Goal: Task Accomplishment & Management: Use online tool/utility

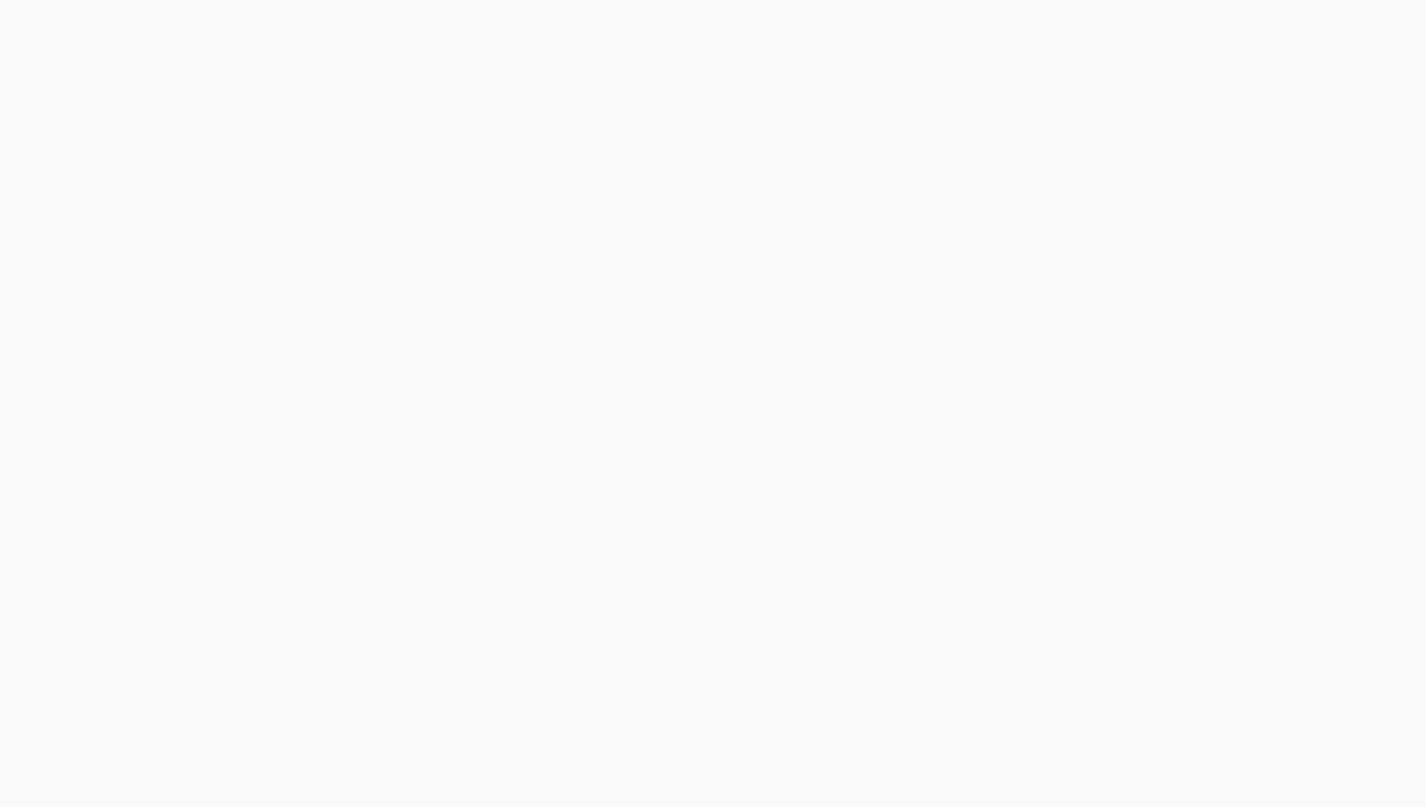
click at [1209, 583] on body "honeypot link" at bounding box center [713, 403] width 1426 height 807
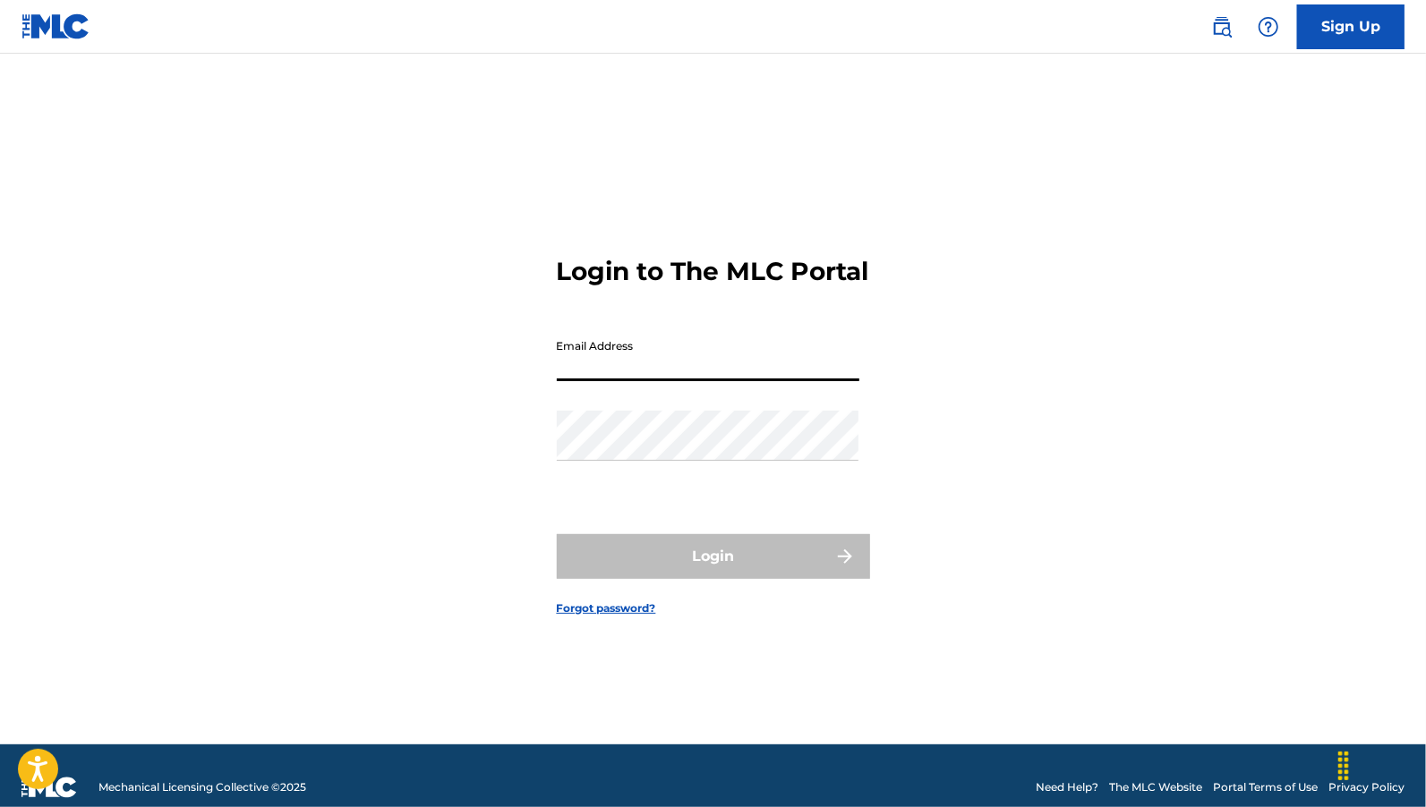
click at [729, 363] on input "Email Address" at bounding box center [708, 355] width 303 height 51
type input "[PERSON_NAME][EMAIL_ADDRESS][DOMAIN_NAME]"
click at [736, 381] on input "[PERSON_NAME][EMAIL_ADDRESS][DOMAIN_NAME]" at bounding box center [708, 355] width 303 height 51
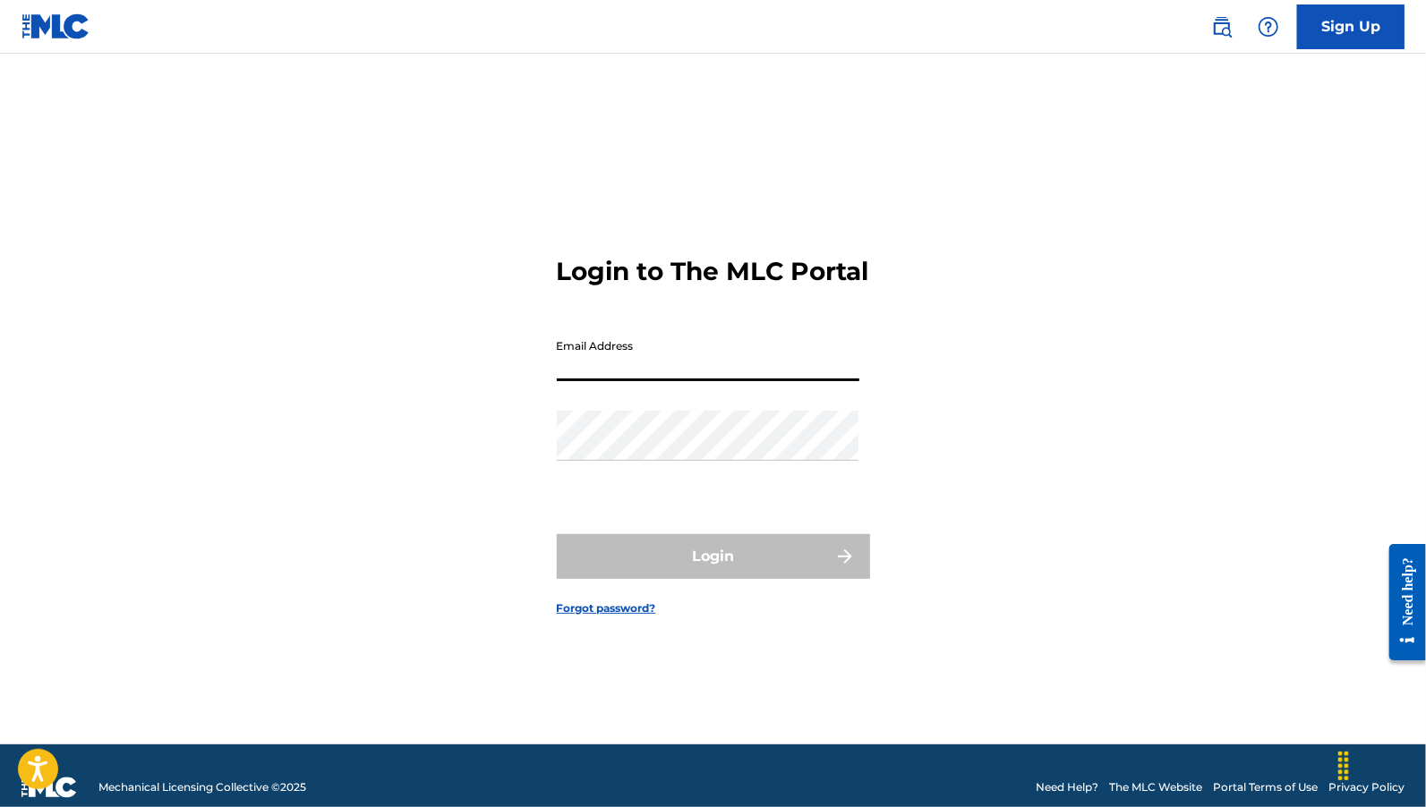
click at [735, 381] on input "Email Address" at bounding box center [708, 355] width 303 height 51
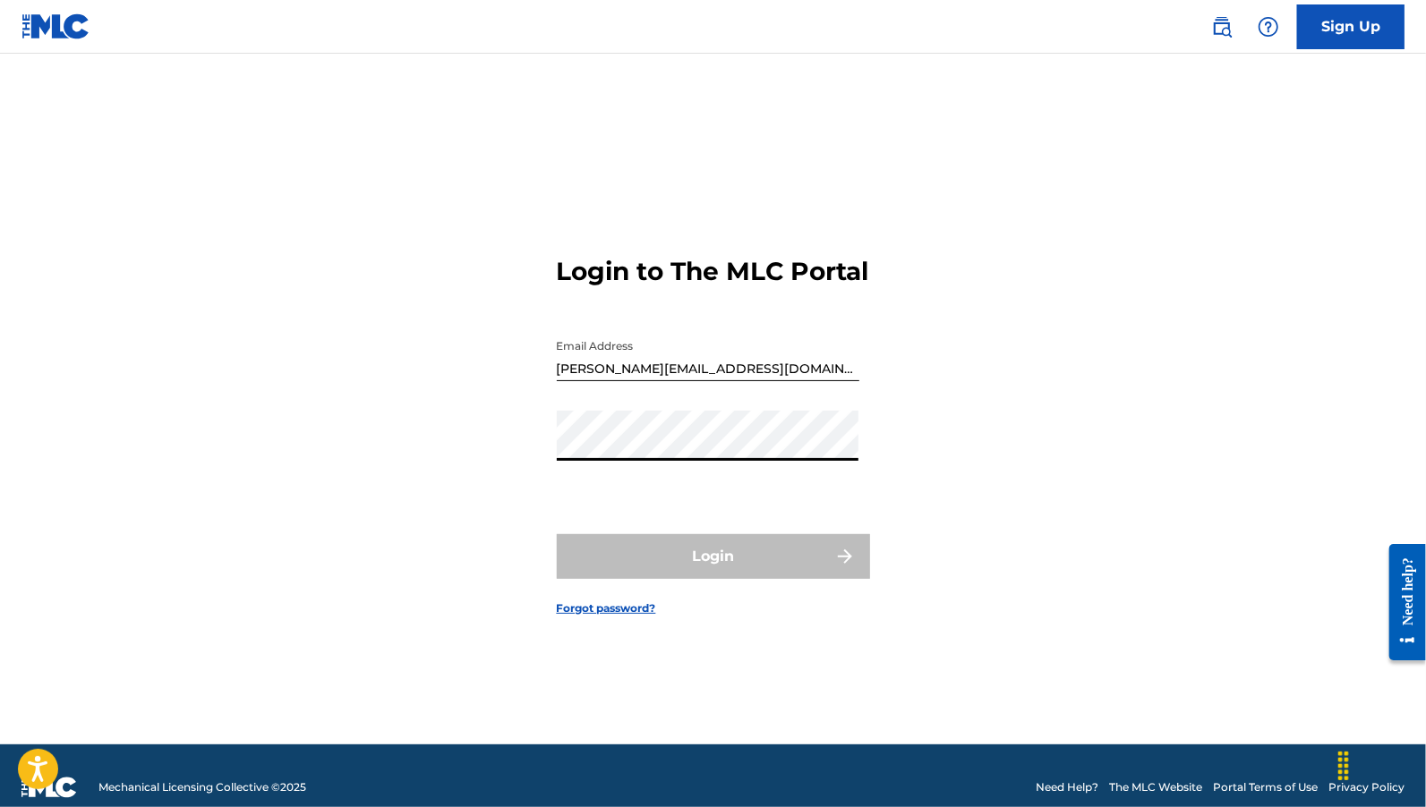
type input "[EMAIL_ADDRESS][DOMAIN_NAME]"
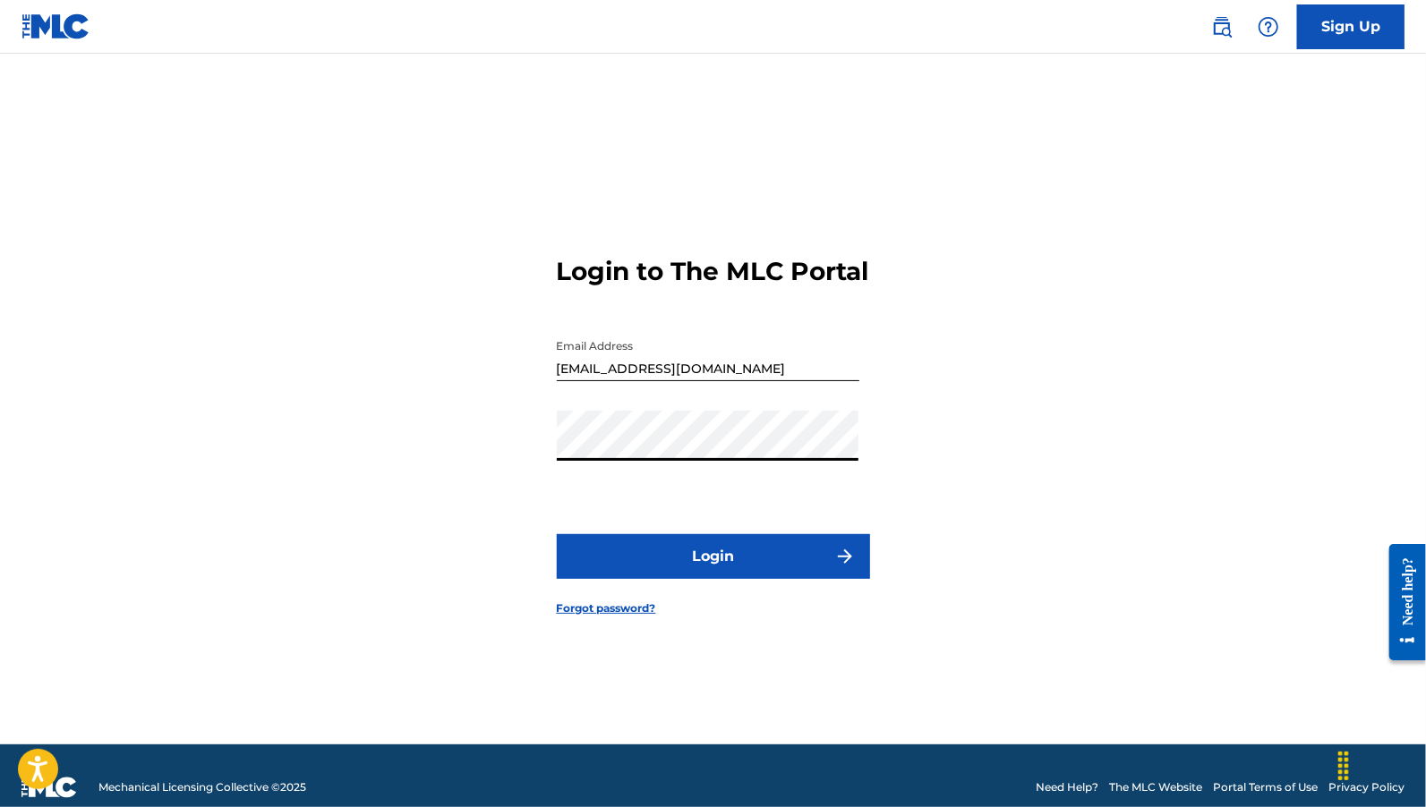
click at [731, 579] on button "Login" at bounding box center [713, 556] width 313 height 45
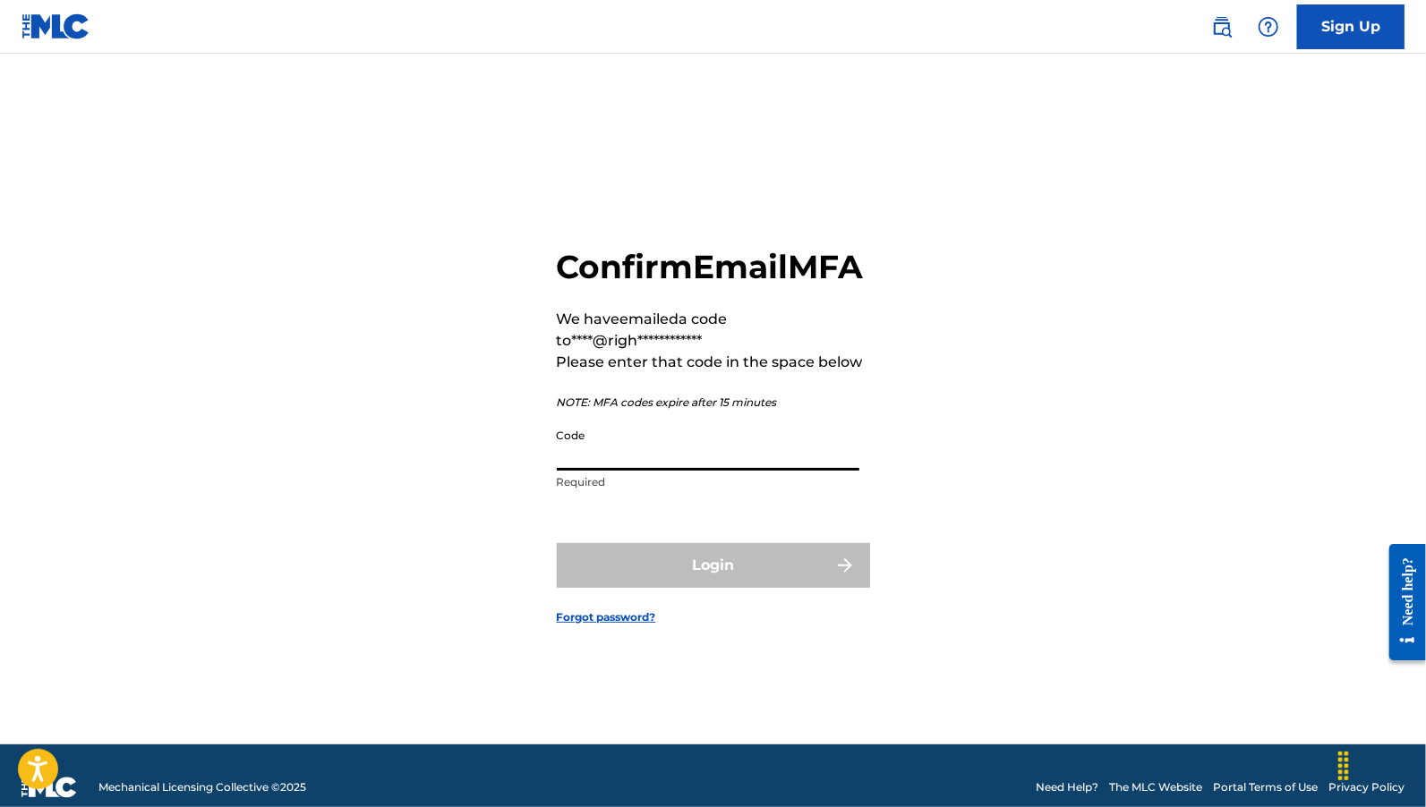
click at [648, 471] on input "Code" at bounding box center [708, 445] width 303 height 51
paste input "024563"
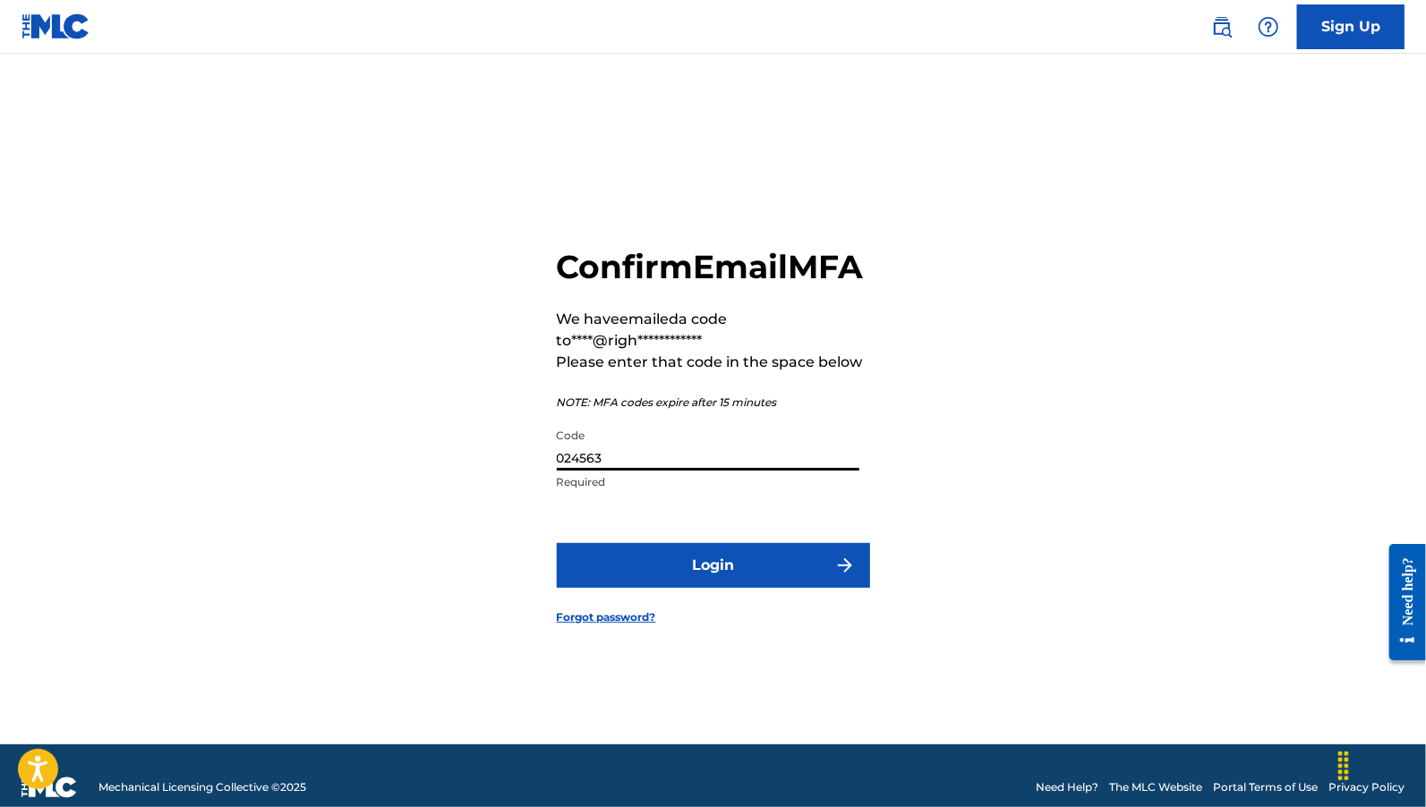
type input "024563"
click at [662, 564] on button "Login" at bounding box center [713, 565] width 313 height 45
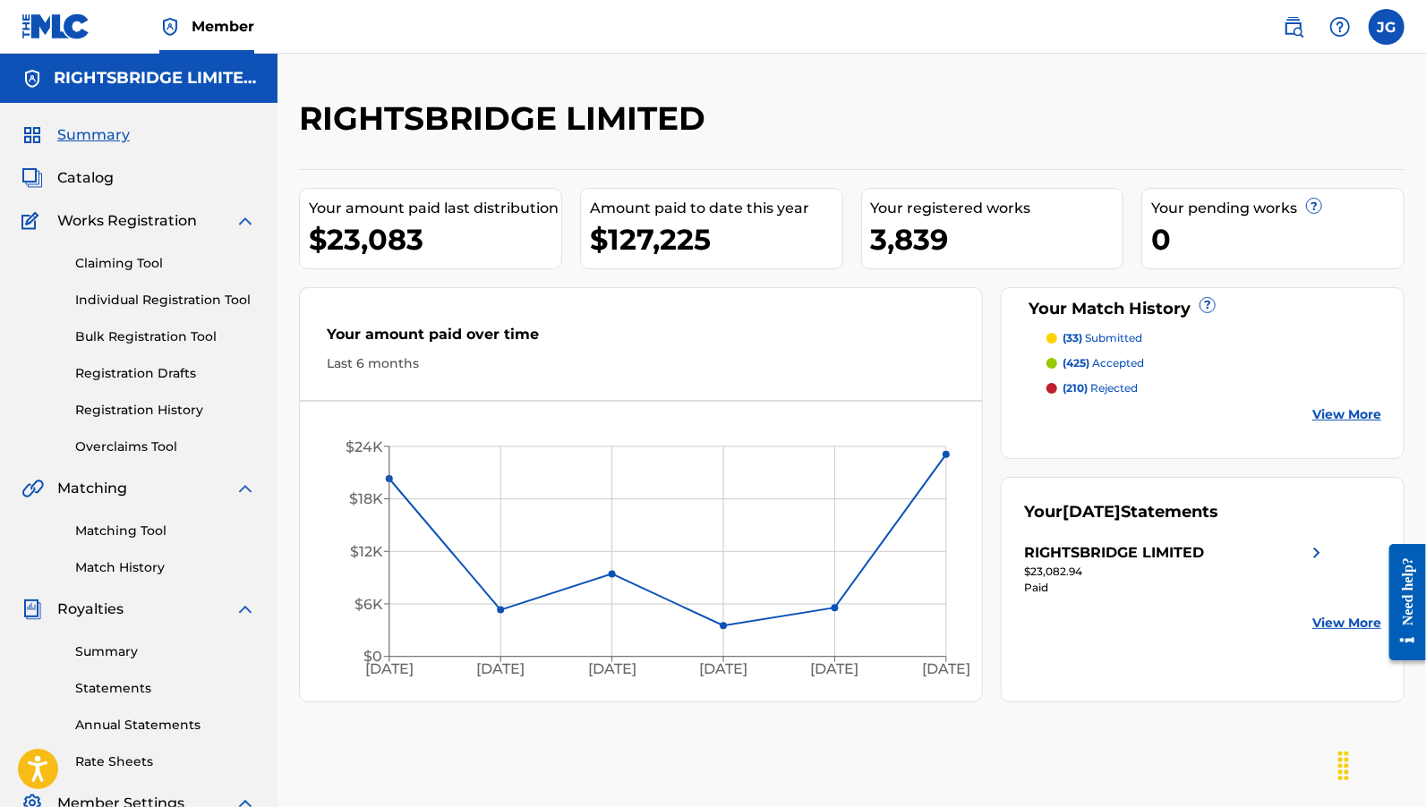
click at [112, 532] on link "Matching Tool" at bounding box center [165, 531] width 181 height 19
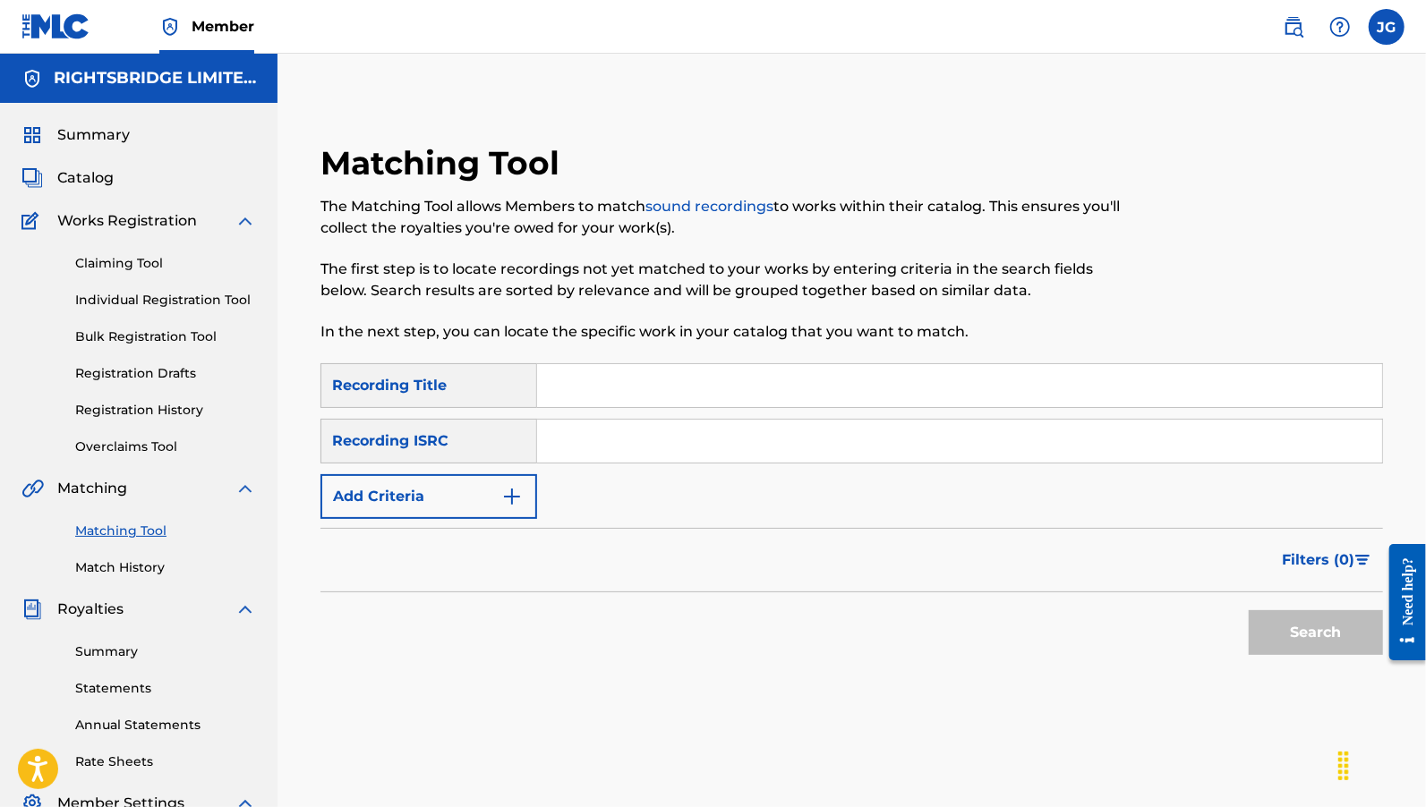
click at [608, 387] on input "Search Form" at bounding box center [959, 385] width 845 height 43
paste input "Light Over The Ridge"
click at [1303, 626] on button "Search" at bounding box center [1316, 632] width 134 height 45
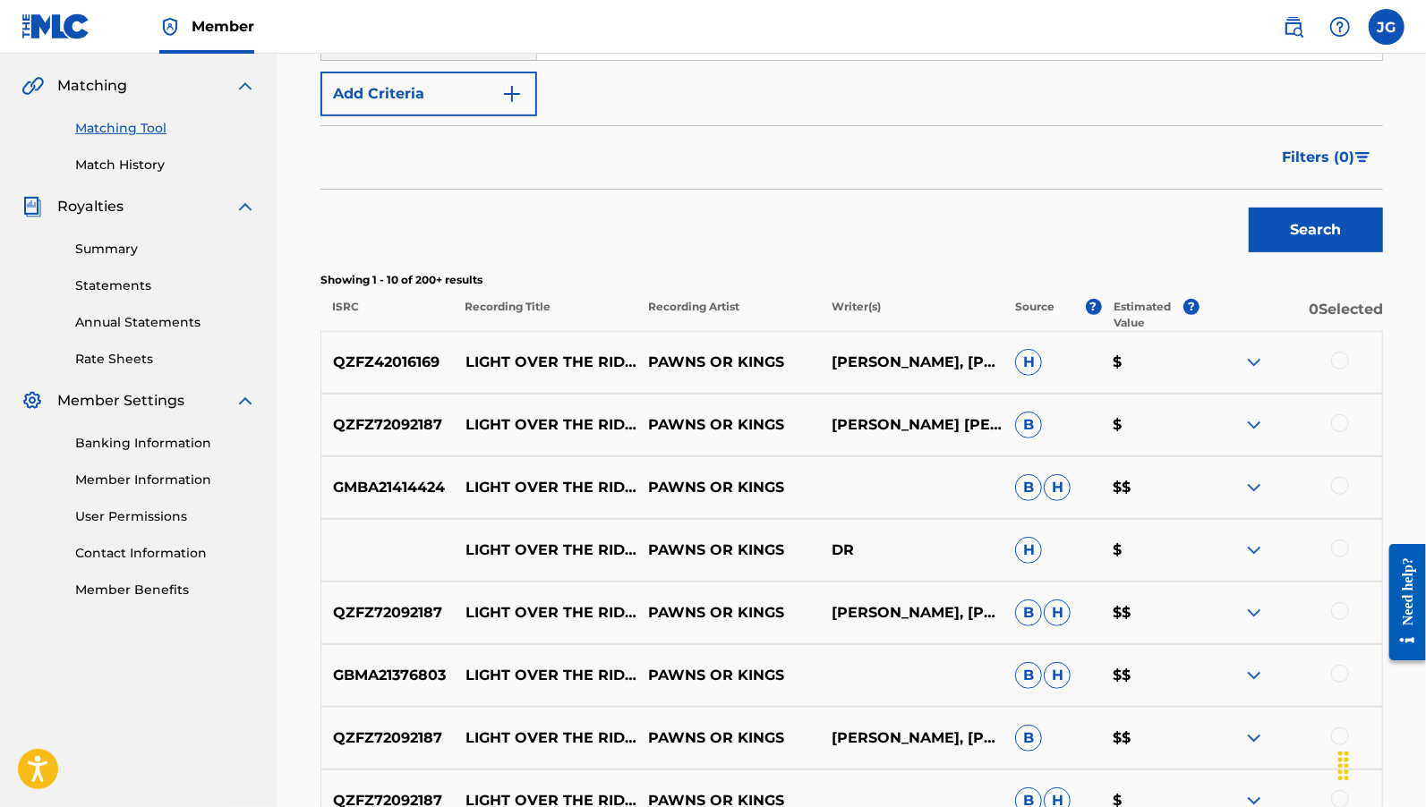
scroll to position [85, 0]
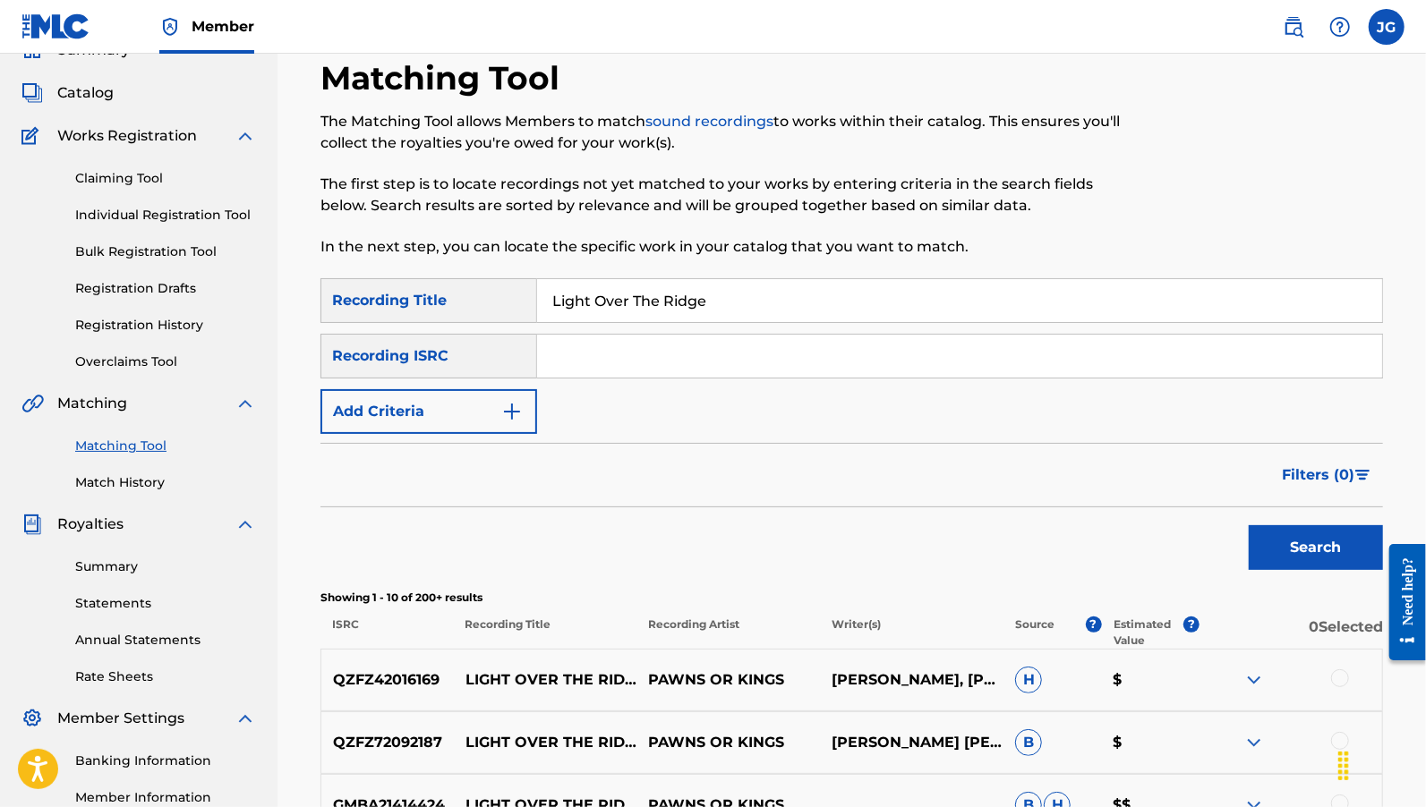
click at [653, 315] on input "Light Over The Ridge" at bounding box center [959, 300] width 845 height 43
paste input "QM4TW2525813"
type input "QM4TW2525813"
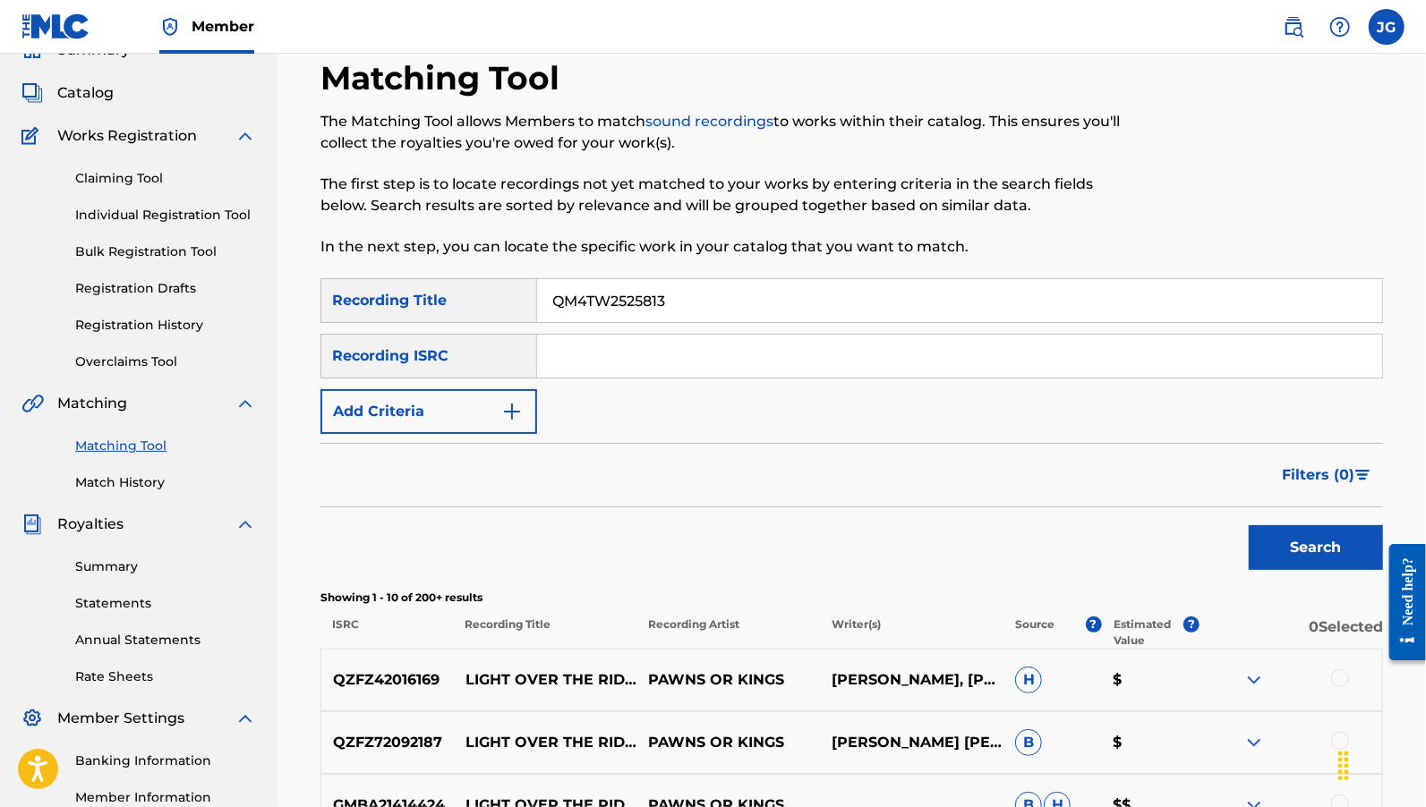
click at [474, 292] on div "Recording Title" at bounding box center [428, 300] width 217 height 45
click at [474, 367] on div "Recording ISRC" at bounding box center [428, 356] width 217 height 45
click at [599, 361] on input "Search Form" at bounding box center [959, 356] width 845 height 43
paste input "QM4TW2525813"
type input "QM4TW2525813"
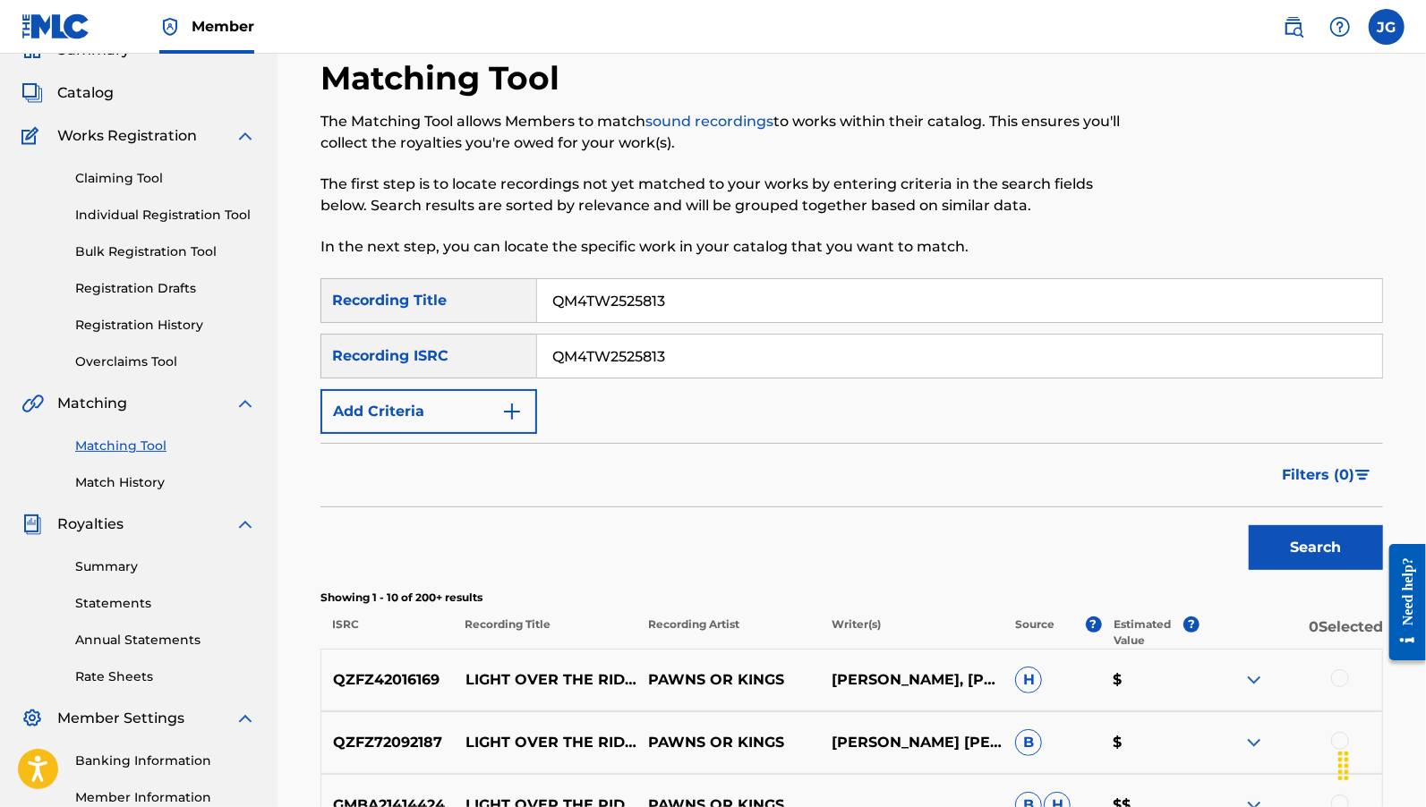
click at [654, 312] on input "QM4TW2525813" at bounding box center [959, 300] width 845 height 43
click at [1286, 543] on button "Search" at bounding box center [1316, 547] width 134 height 45
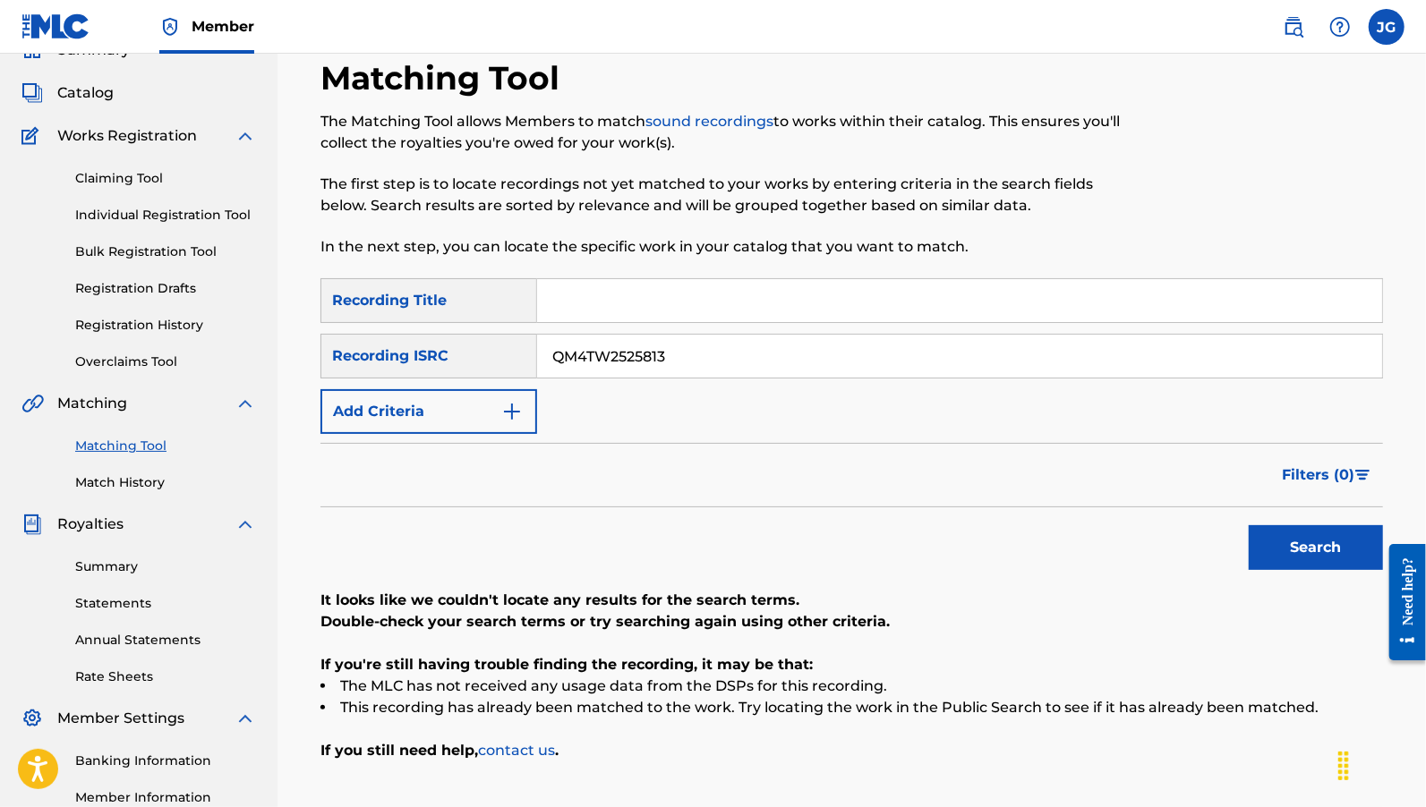
scroll to position [264, 0]
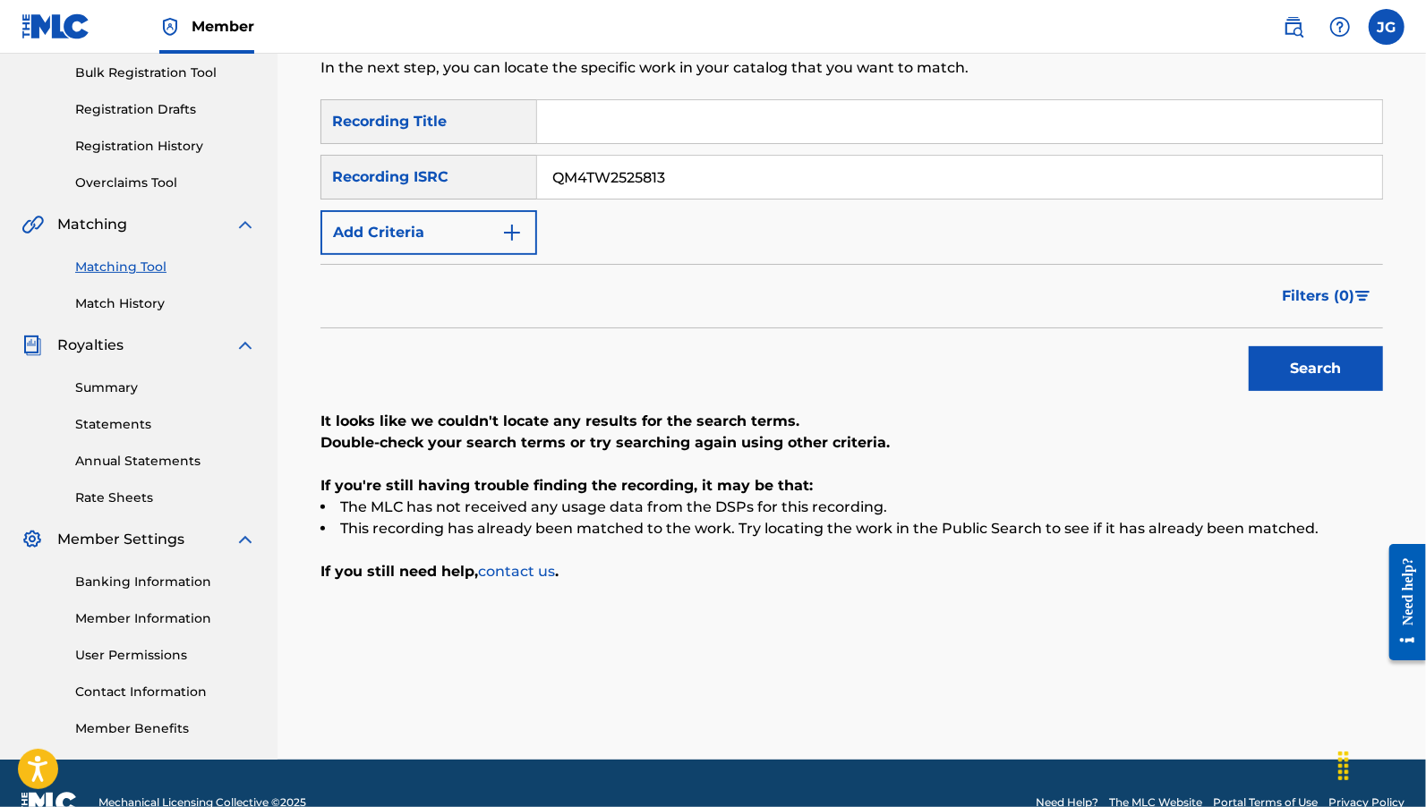
click at [740, 162] on input "QM4TW2525813" at bounding box center [959, 177] width 845 height 43
click at [757, 177] on input "QM4TW2525813" at bounding box center [959, 177] width 845 height 43
click at [1310, 376] on button "Search" at bounding box center [1316, 368] width 134 height 45
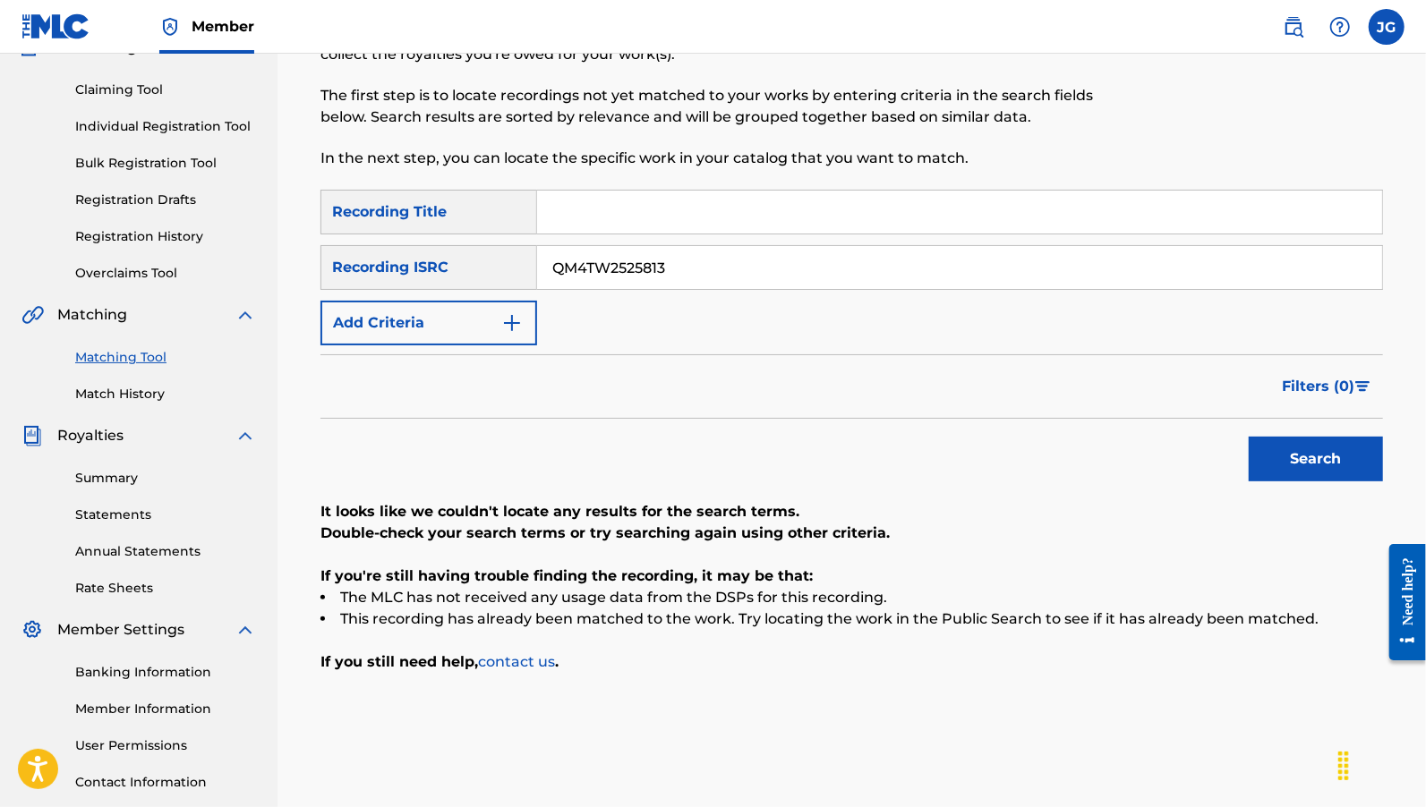
scroll to position [172, 0]
click at [477, 267] on div "Recording ISRC" at bounding box center [428, 269] width 217 height 45
click at [474, 326] on button "Add Criteria" at bounding box center [428, 325] width 217 height 45
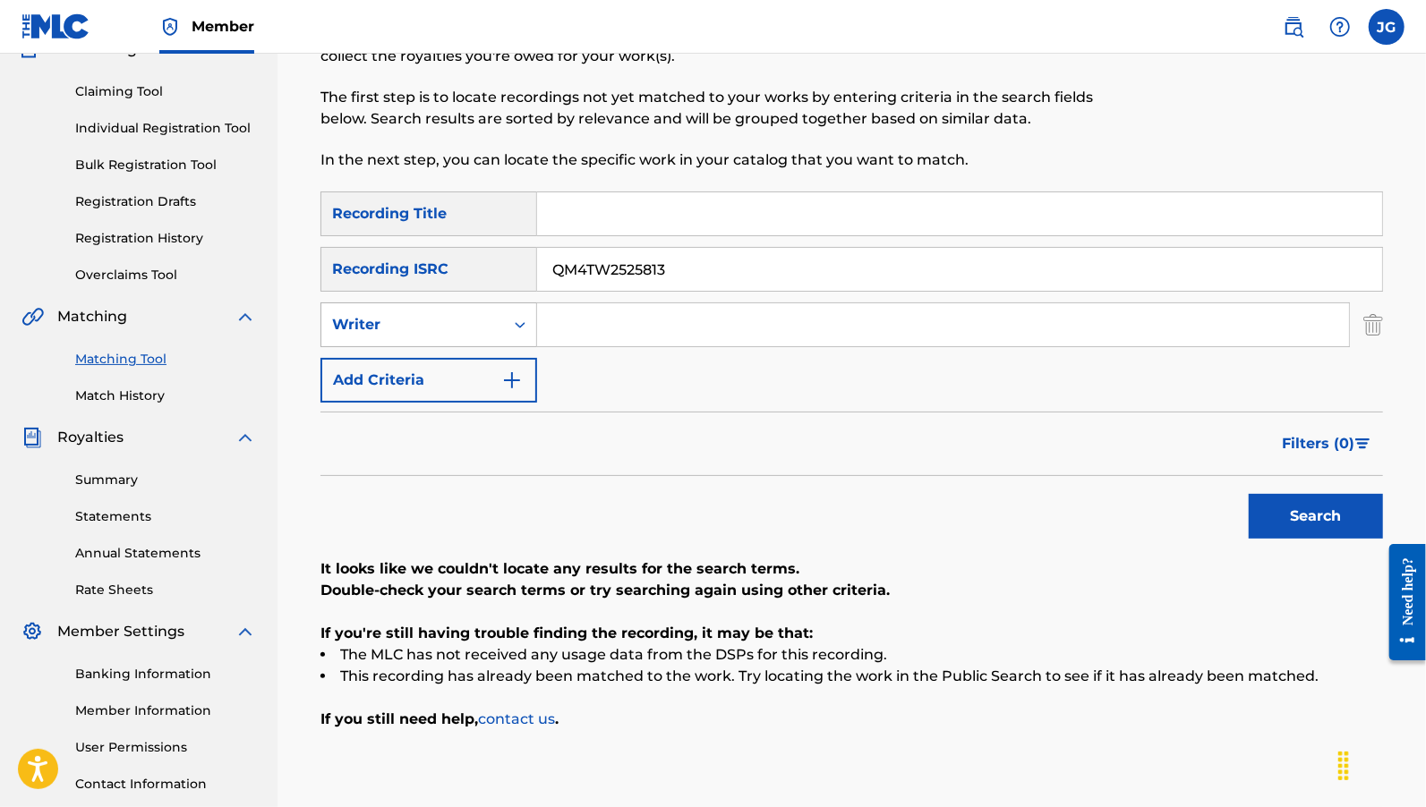
click at [465, 339] on div "Writer" at bounding box center [412, 325] width 183 height 34
click at [463, 386] on div "Recording Artist" at bounding box center [428, 369] width 215 height 45
click at [600, 337] on input "Search Form" at bounding box center [943, 324] width 812 height 43
type input "[PERSON_NAME]"
click at [1338, 517] on button "Search" at bounding box center [1316, 516] width 134 height 45
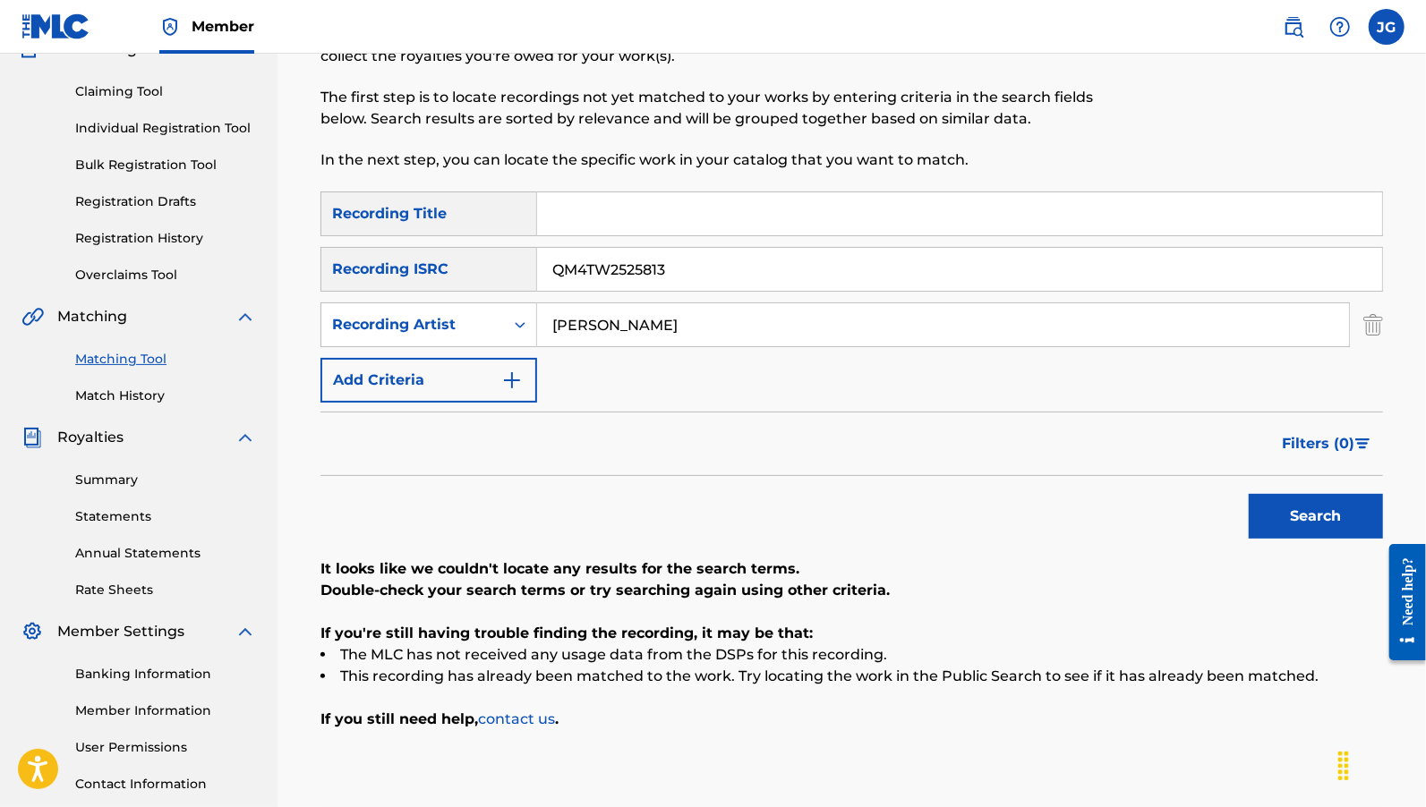
click at [750, 275] on input "QM4TW2525813" at bounding box center [959, 269] width 845 height 43
click at [749, 275] on input "QM4TW2525813" at bounding box center [959, 269] width 845 height 43
click at [1255, 506] on button "Search" at bounding box center [1316, 516] width 134 height 45
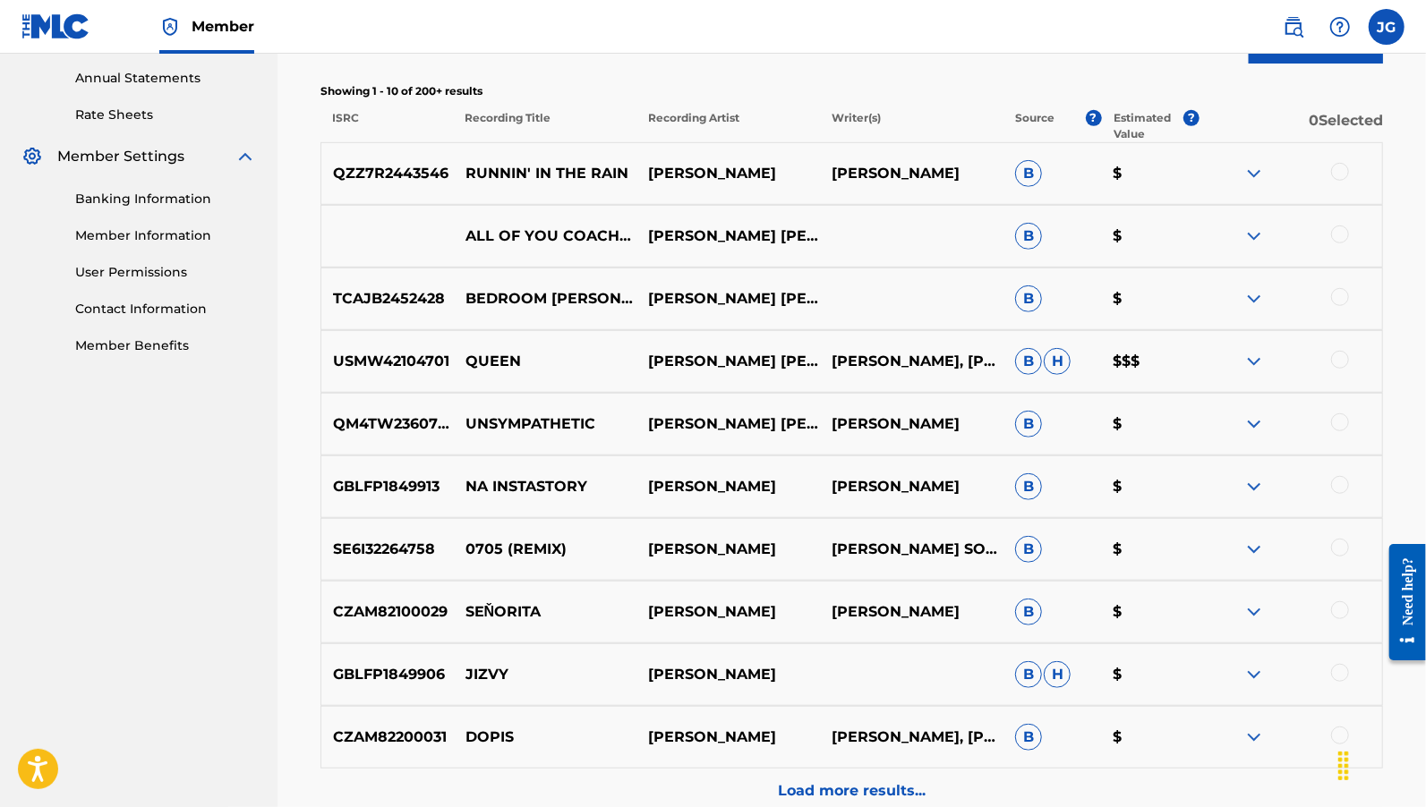
scroll to position [648, 0]
click at [692, 170] on p "[PERSON_NAME]" at bounding box center [727, 172] width 183 height 21
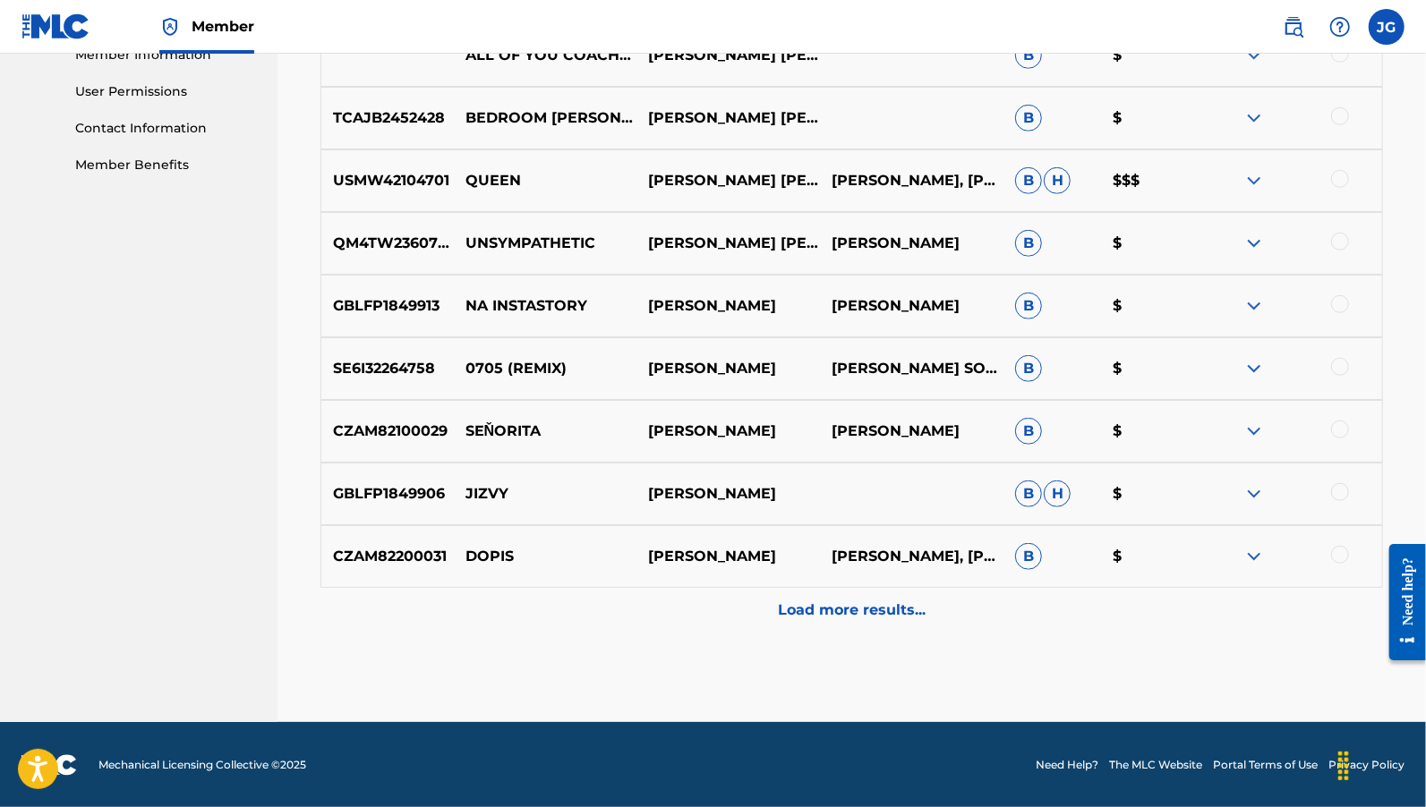
click at [841, 602] on p "Load more results..." at bounding box center [852, 610] width 148 height 21
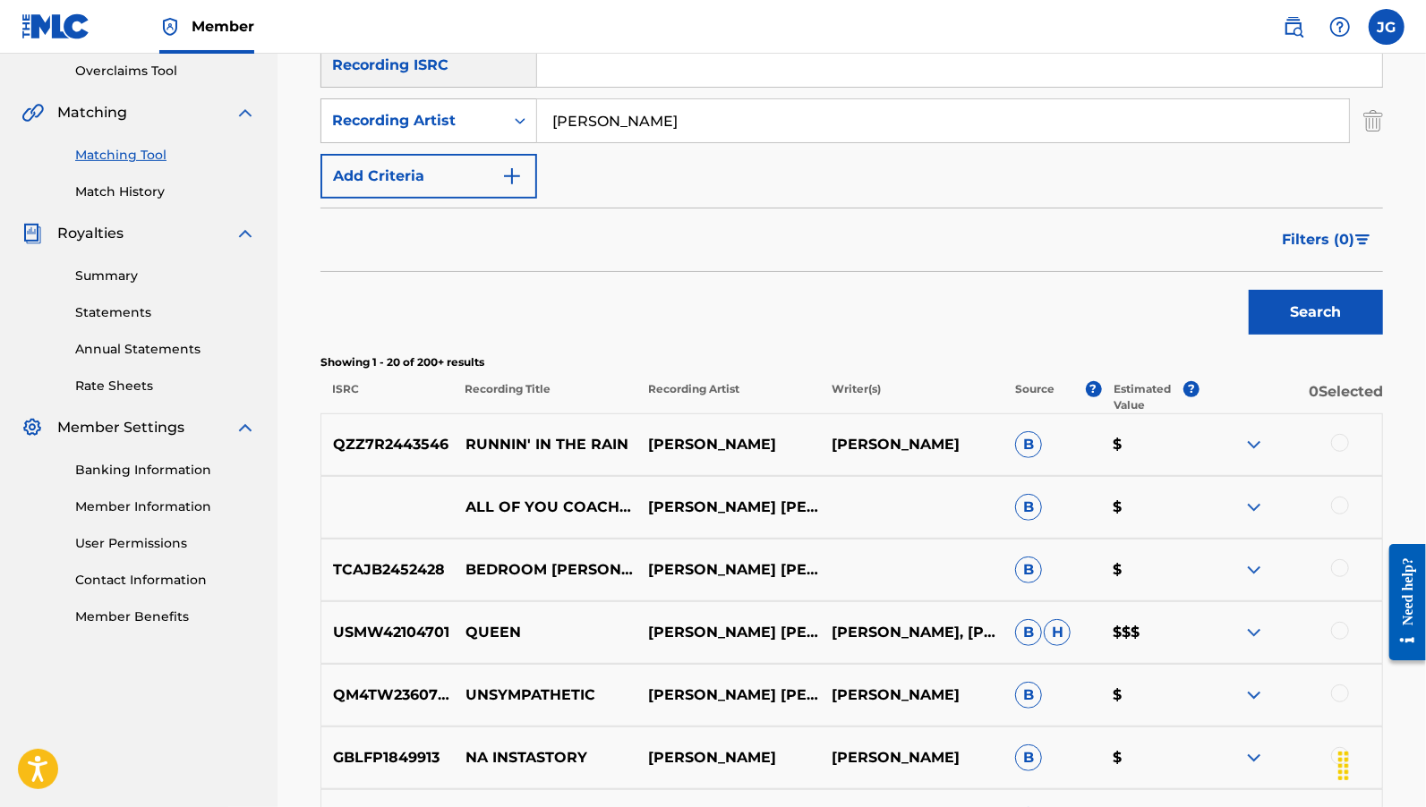
scroll to position [378, 0]
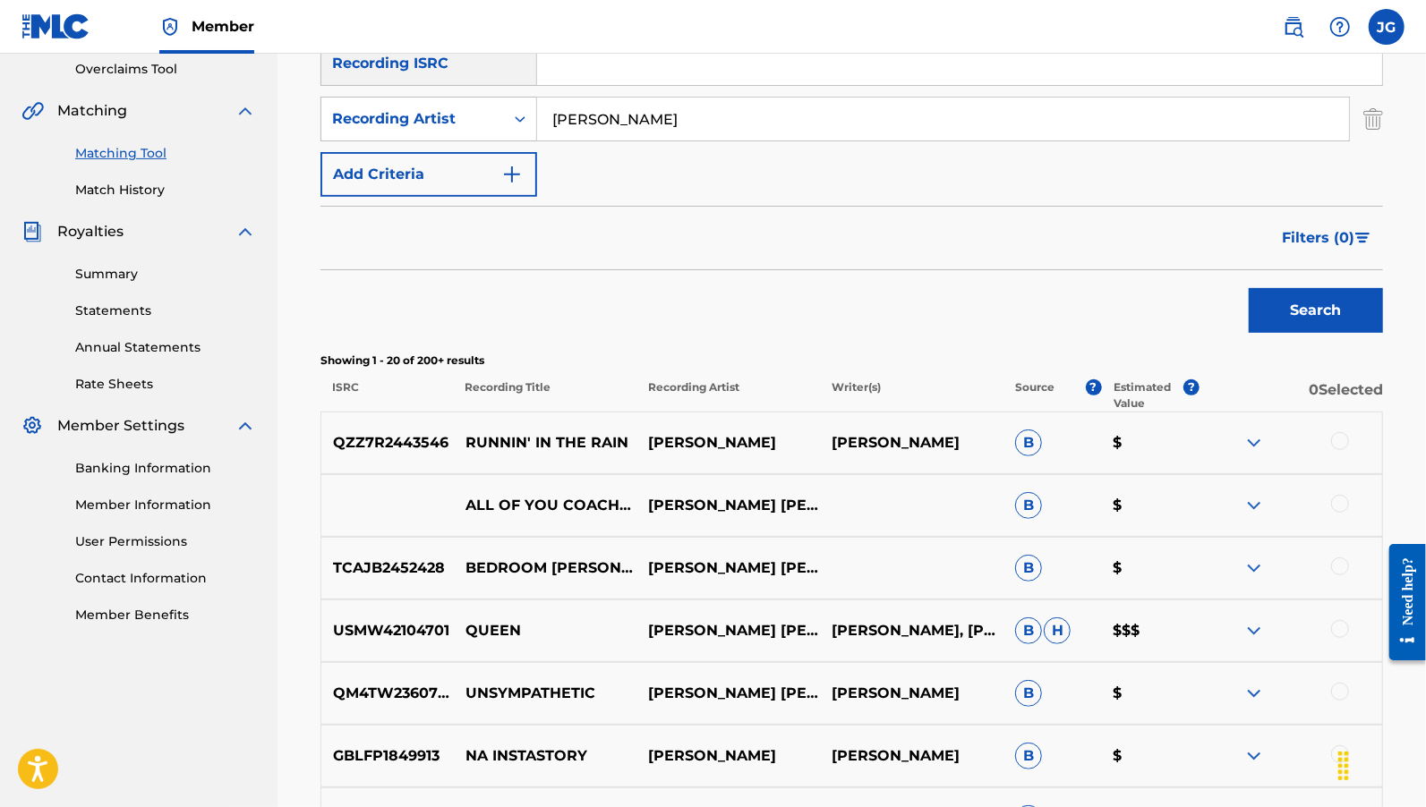
click at [1252, 444] on img at bounding box center [1253, 442] width 21 height 21
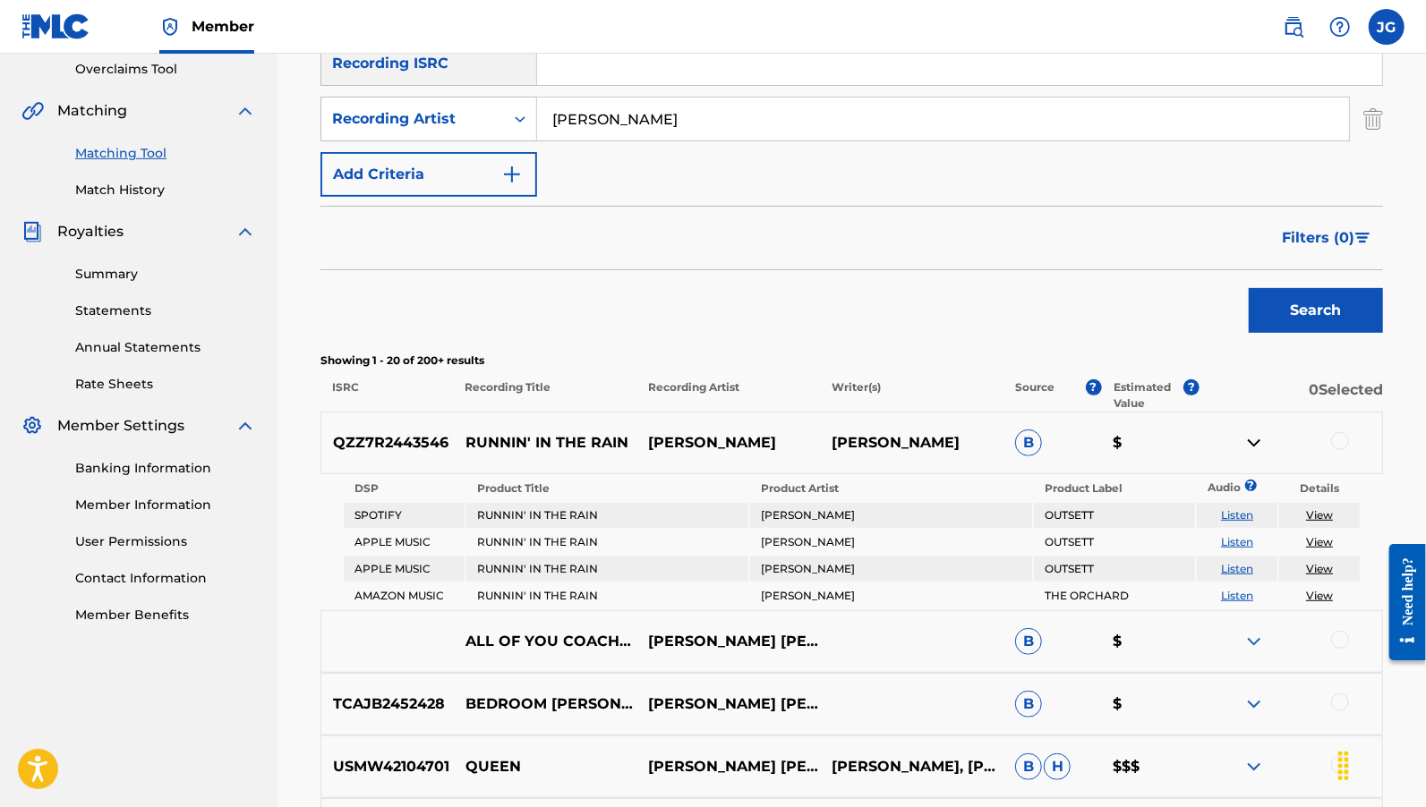
click at [1267, 436] on div at bounding box center [1290, 442] width 183 height 21
click at [1263, 443] on img at bounding box center [1253, 442] width 21 height 21
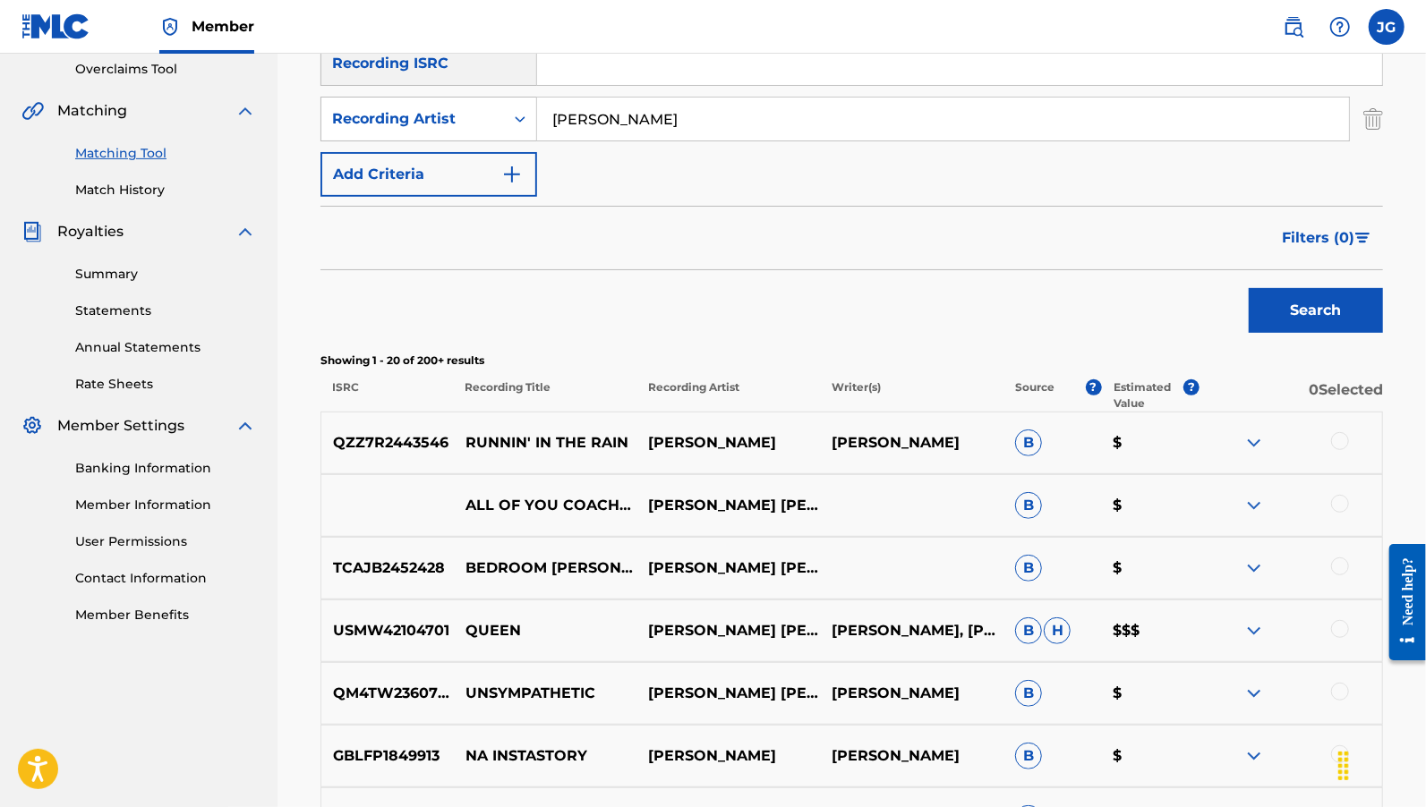
click at [454, 438] on p "RUNNIN' IN THE RAIN" at bounding box center [544, 442] width 183 height 21
click at [1031, 443] on span "B" at bounding box center [1028, 443] width 27 height 27
click at [374, 448] on p "QZZ7R2443546" at bounding box center [387, 442] width 132 height 21
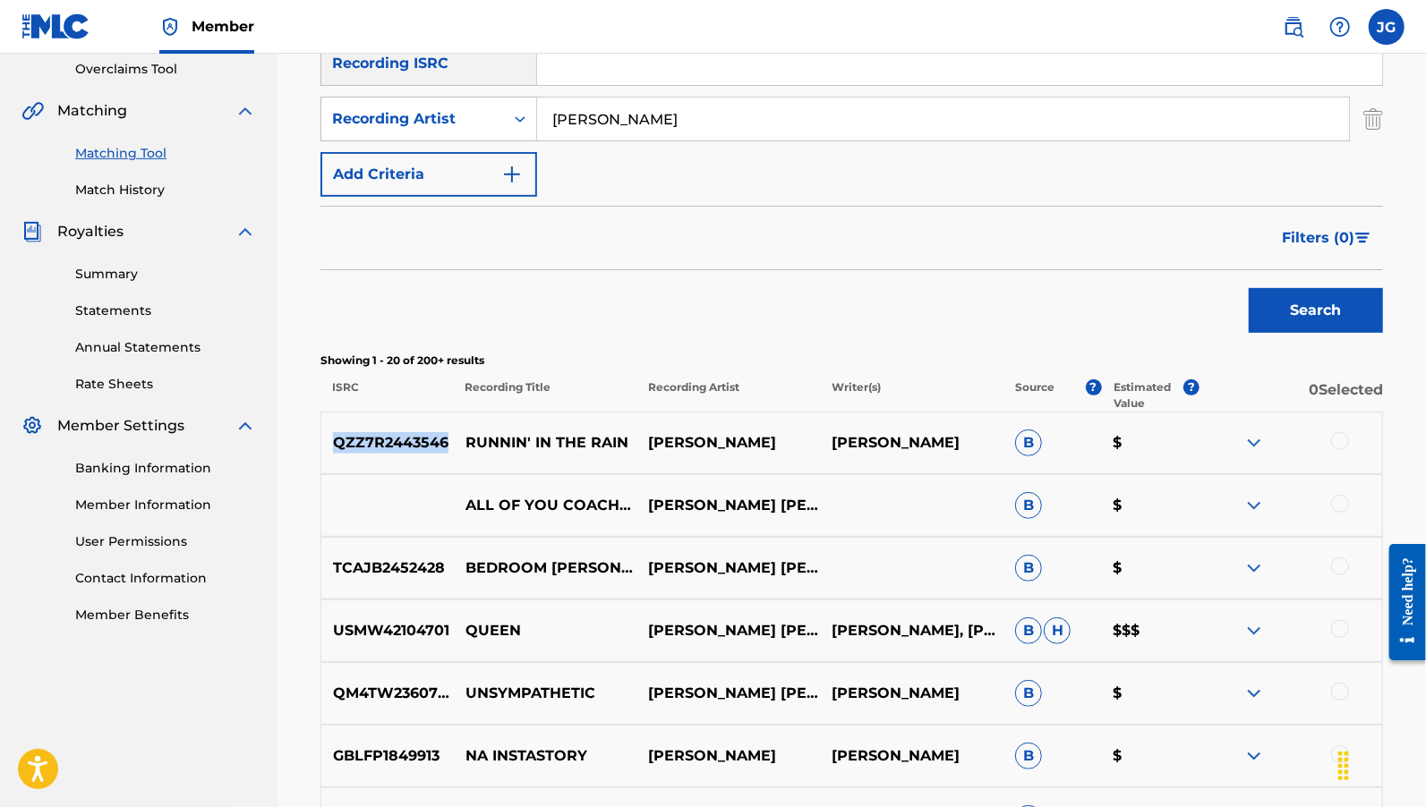
click at [374, 448] on p "QZZ7R2443546" at bounding box center [387, 442] width 132 height 21
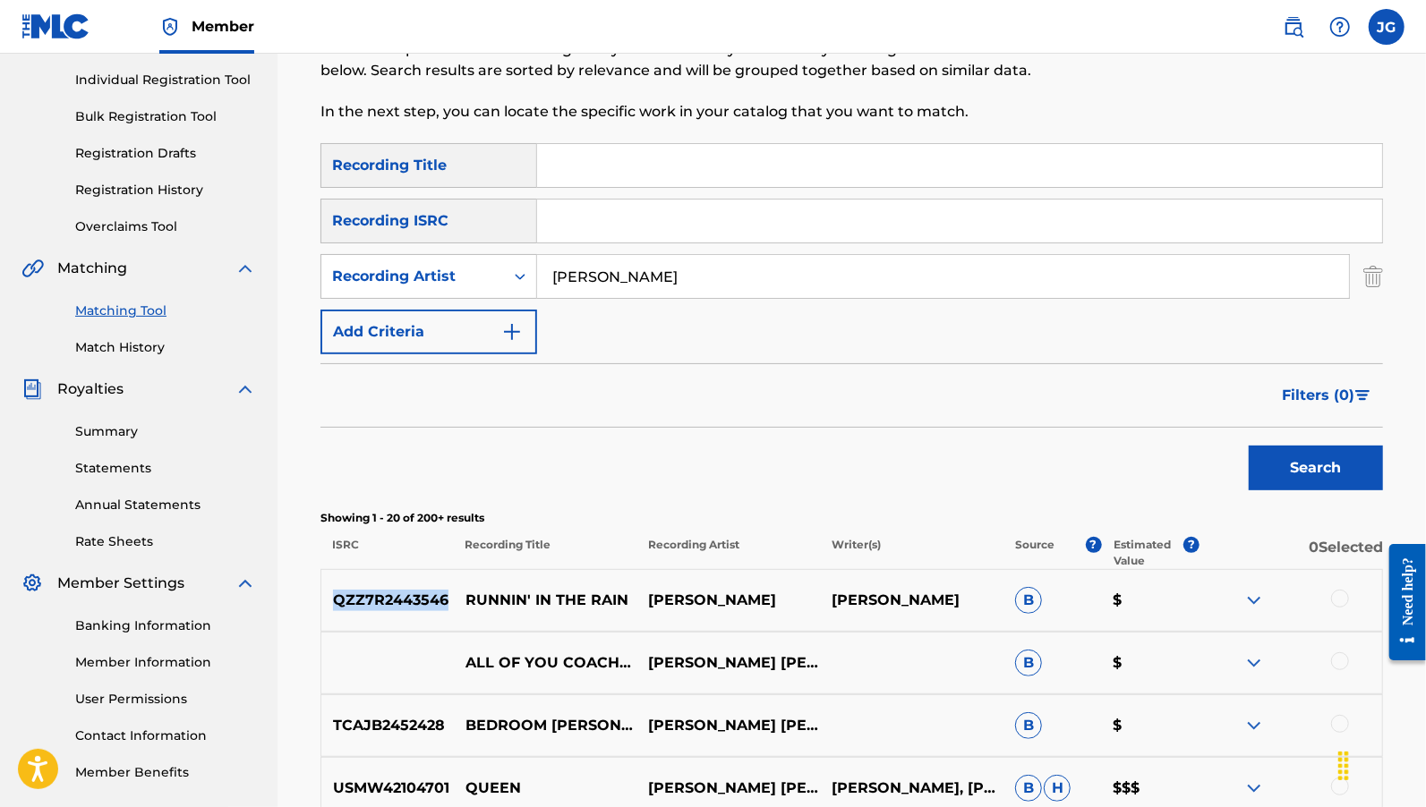
scroll to position [226, 0]
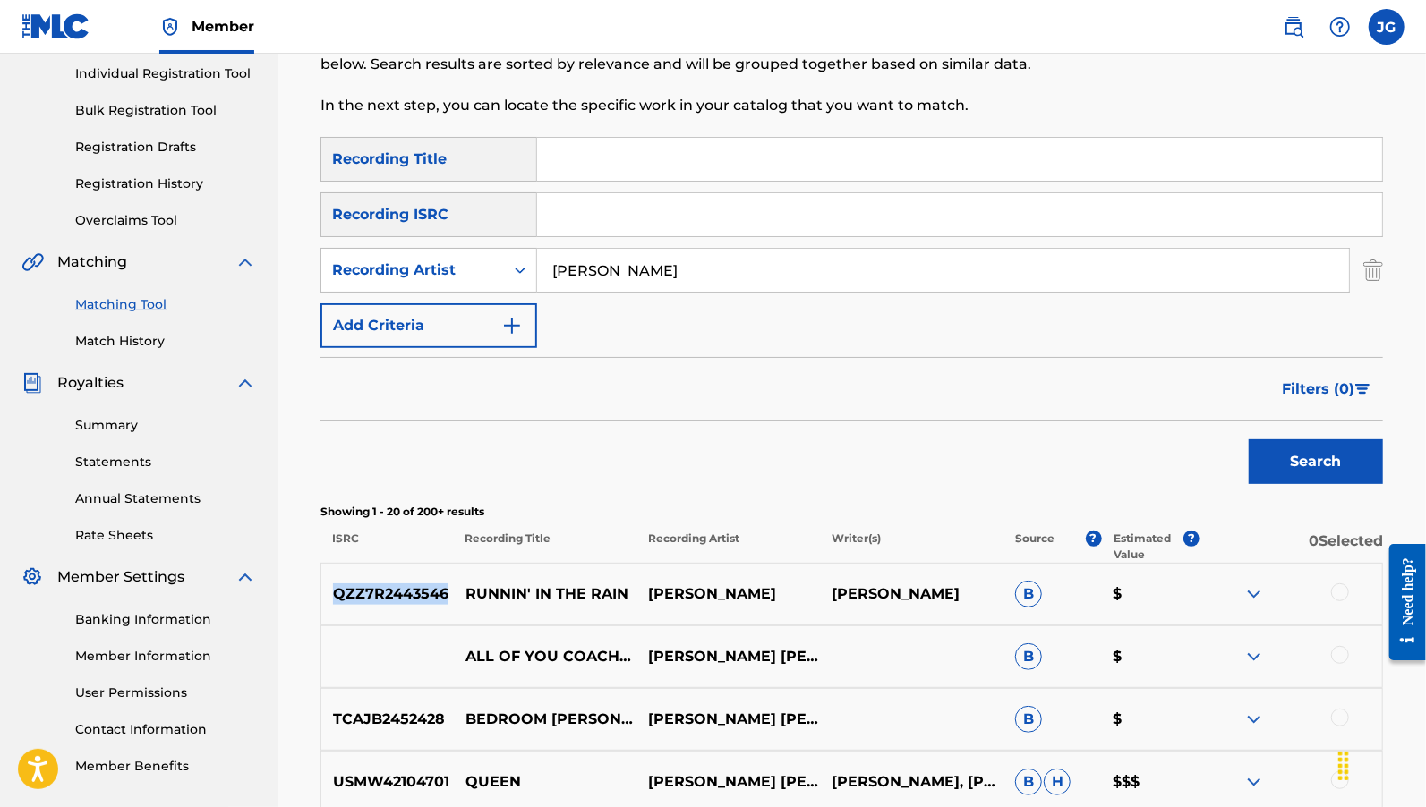
click at [404, 584] on p "QZZ7R2443546" at bounding box center [387, 594] width 132 height 21
click at [1125, 596] on p "$" at bounding box center [1150, 594] width 98 height 21
click at [1251, 593] on img at bounding box center [1253, 594] width 21 height 21
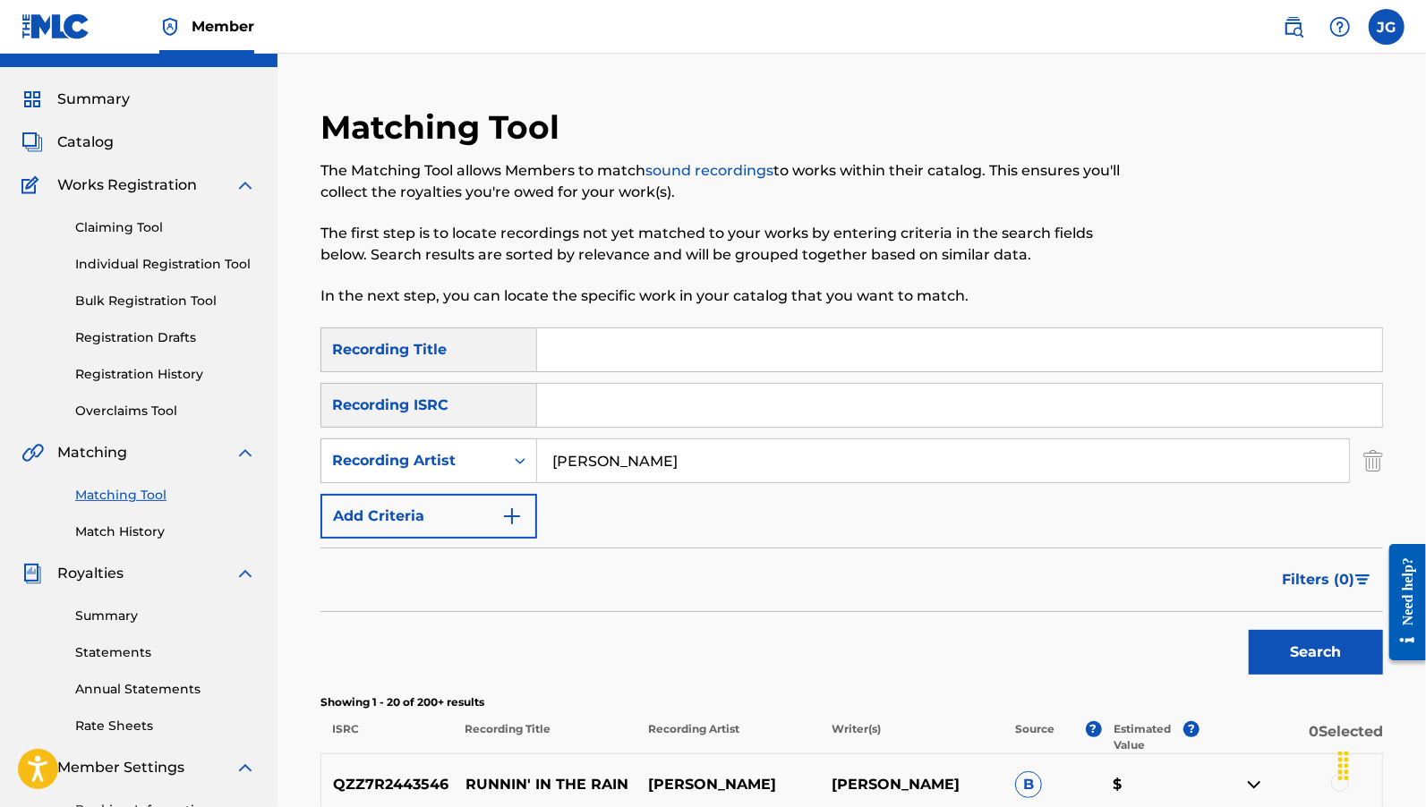
scroll to position [40, 0]
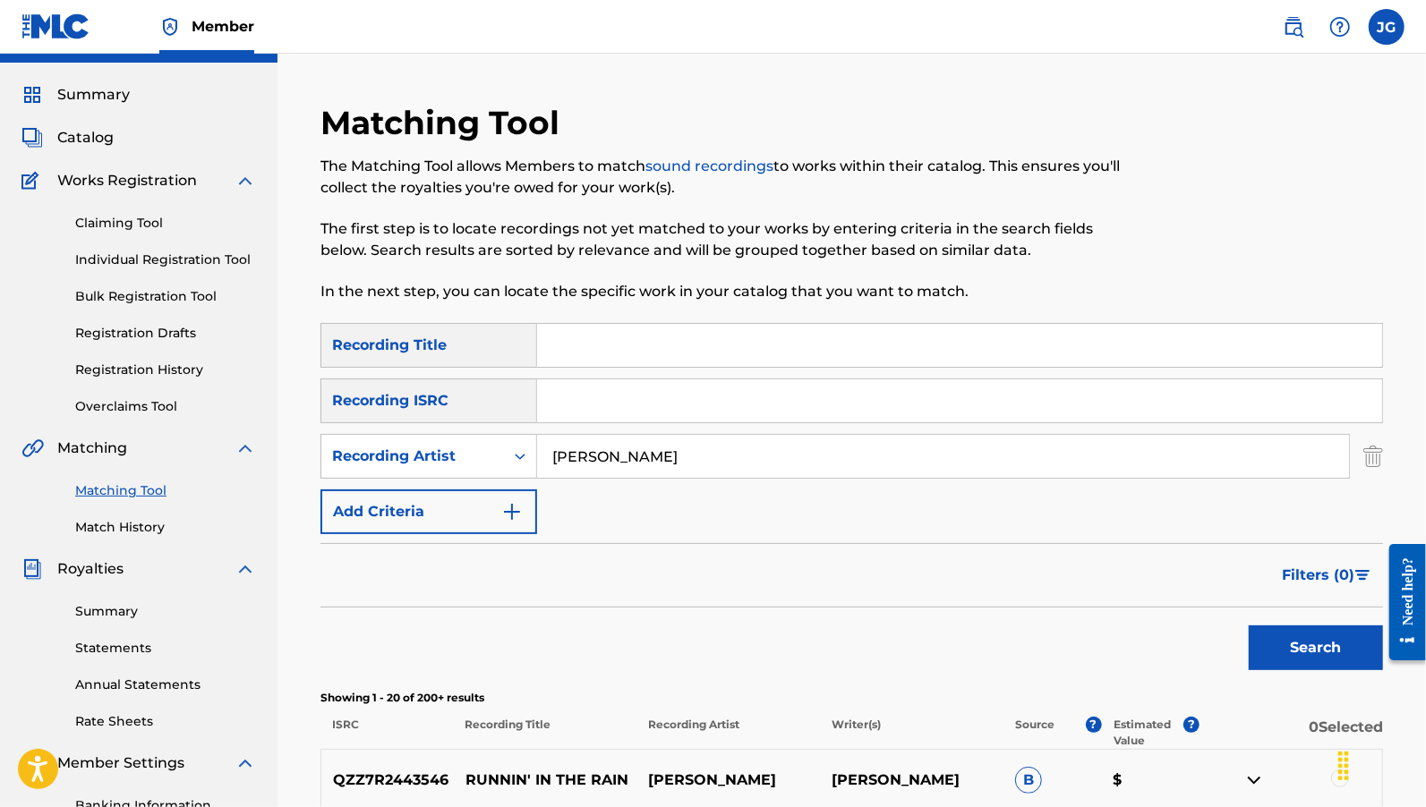
click at [123, 214] on link "Claiming Tool" at bounding box center [165, 223] width 181 height 19
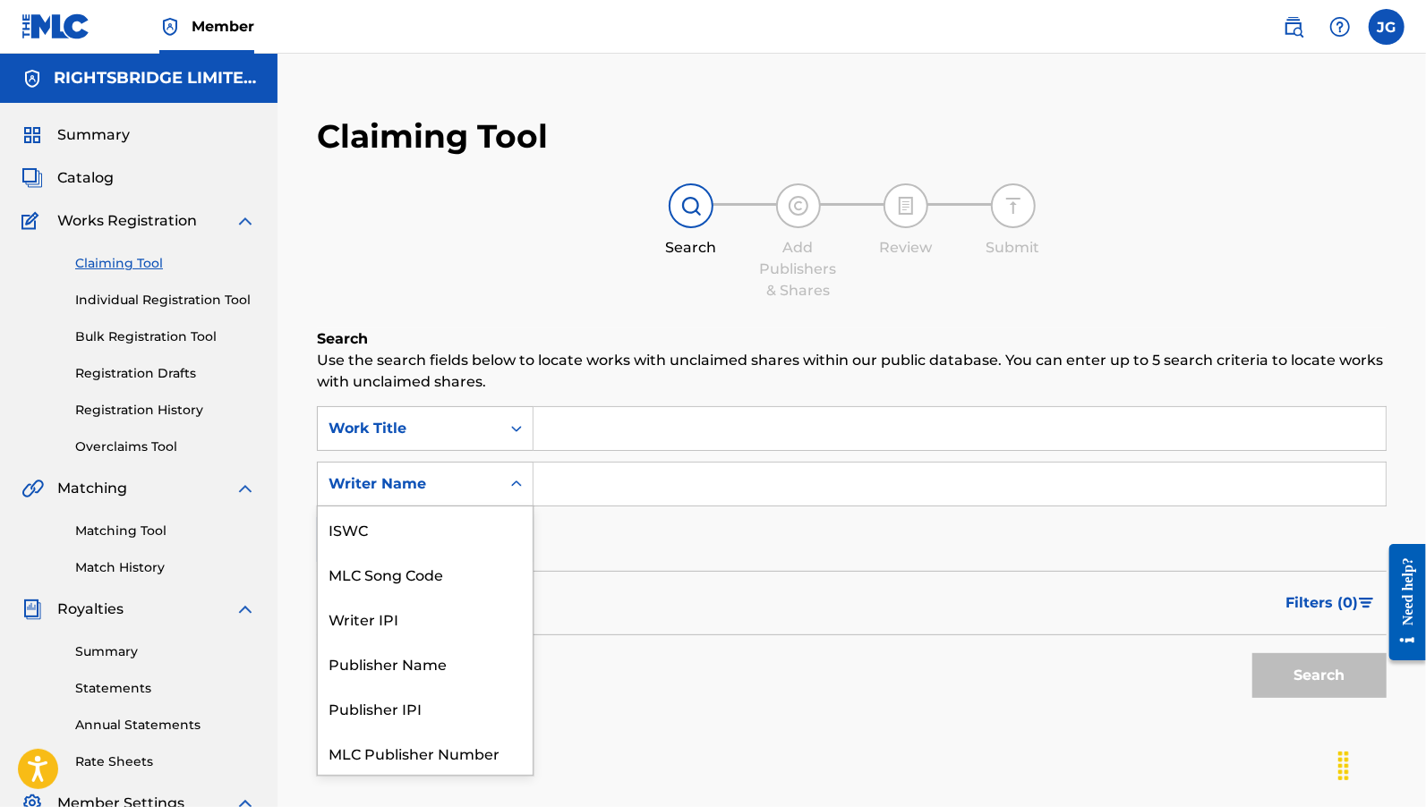
click at [466, 491] on div "Writer Name" at bounding box center [409, 484] width 161 height 21
drag, startPoint x: 435, startPoint y: 743, endPoint x: 431, endPoint y: 695, distance: 48.5
click at [431, 695] on div "ISWC MLC Song Code Writer IPI Publisher Name Publisher IPI MLC Publisher Number…" at bounding box center [425, 641] width 215 height 269
click at [450, 410] on div "Work Title" at bounding box center [425, 428] width 217 height 45
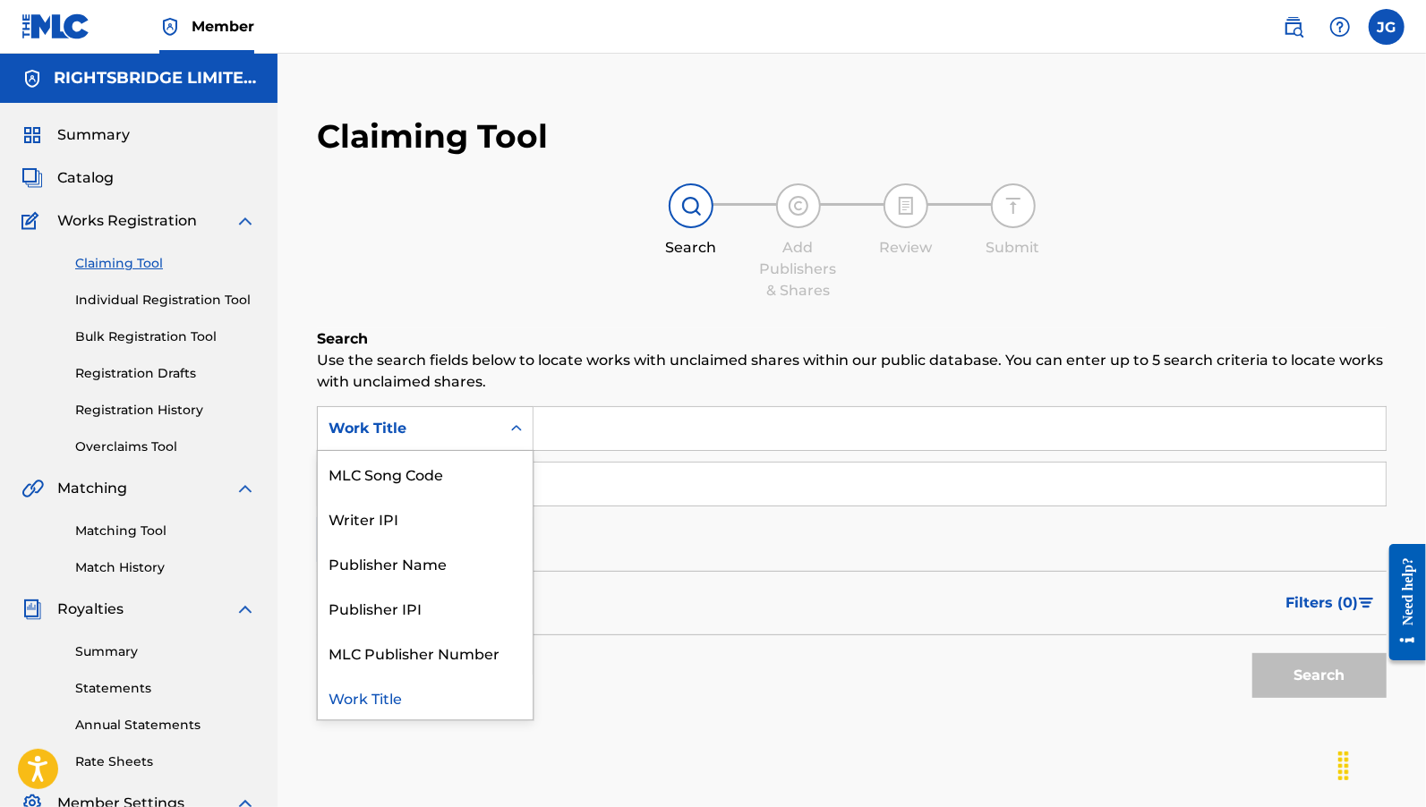
click at [449, 409] on div "Work Title" at bounding box center [425, 428] width 217 height 45
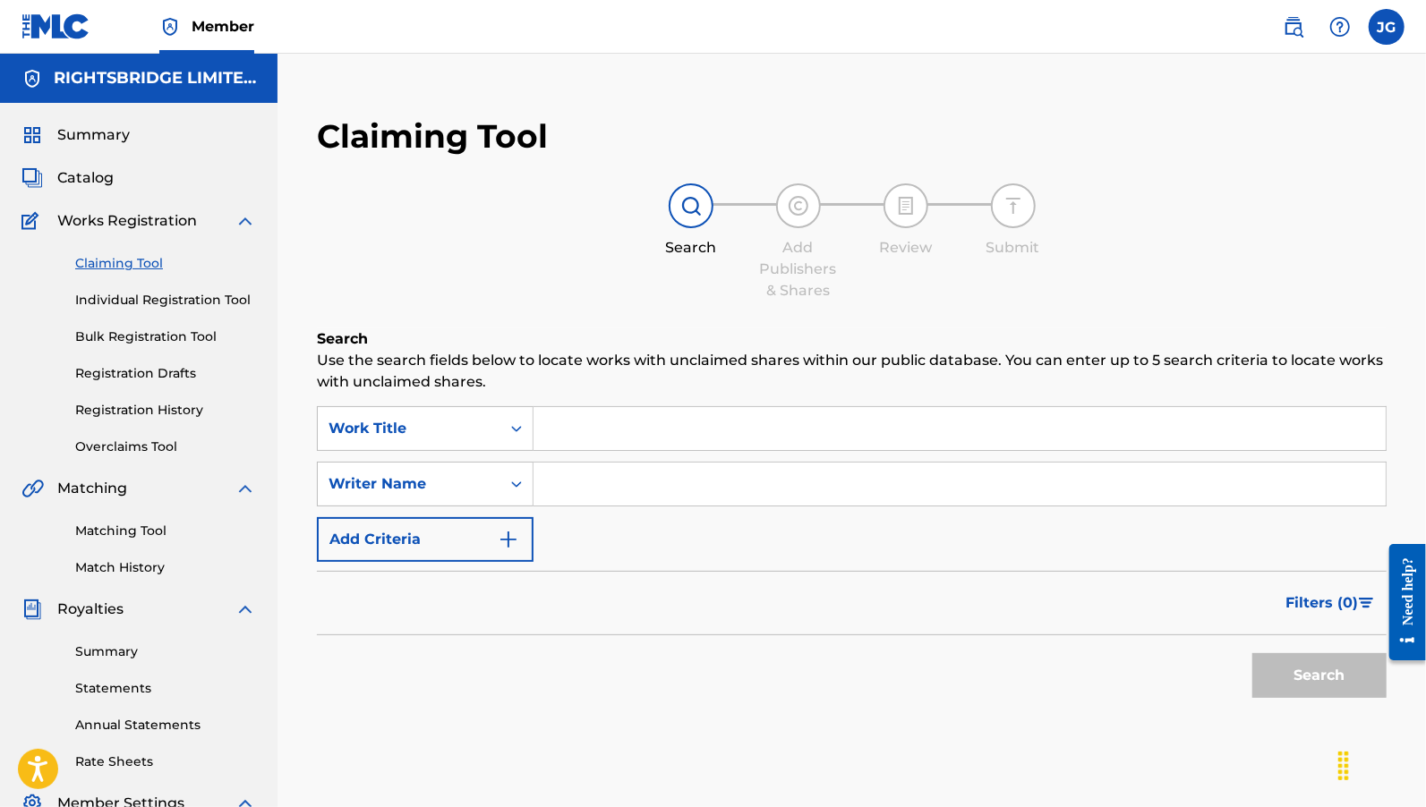
click at [449, 409] on div "Work Title" at bounding box center [425, 428] width 217 height 45
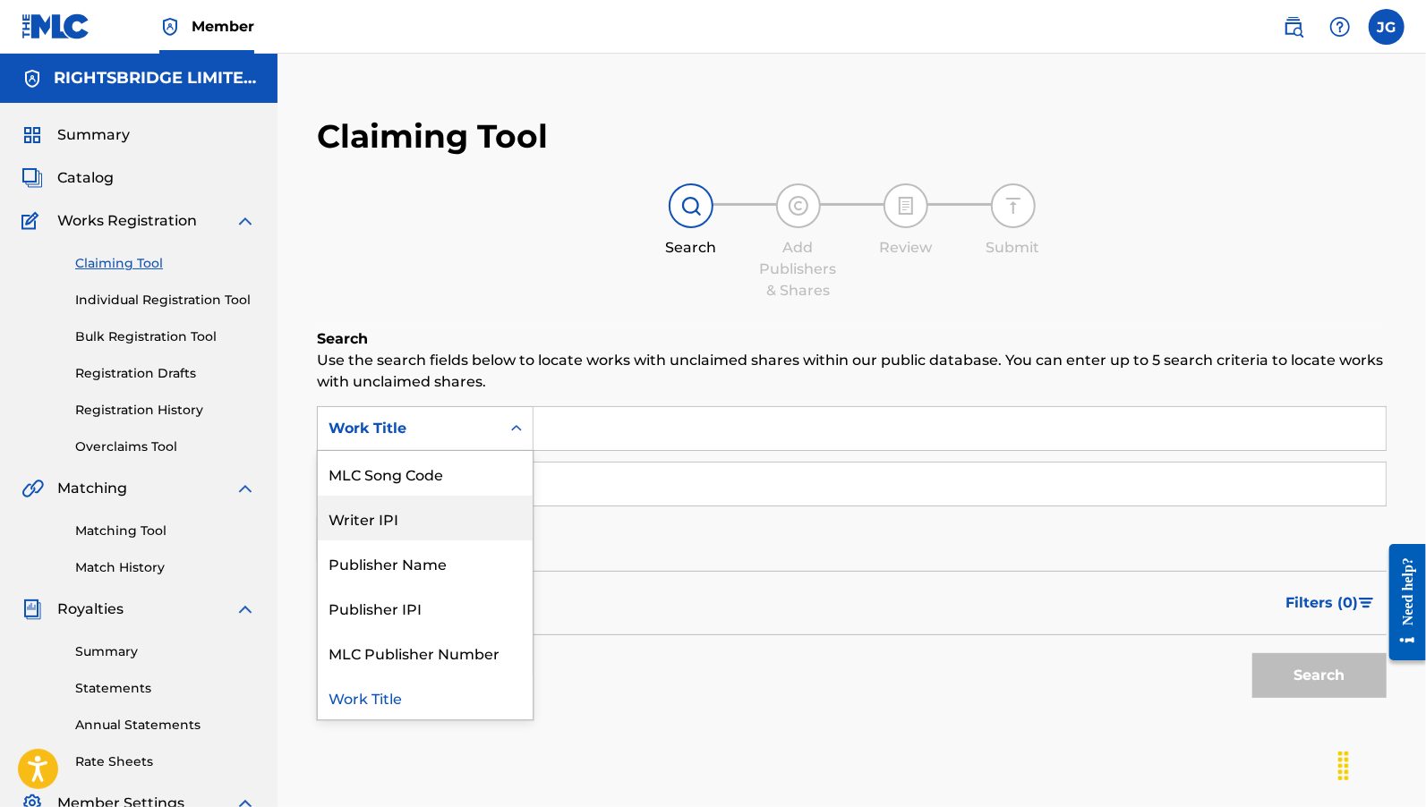
click at [440, 513] on div "Writer IPI" at bounding box center [425, 518] width 215 height 45
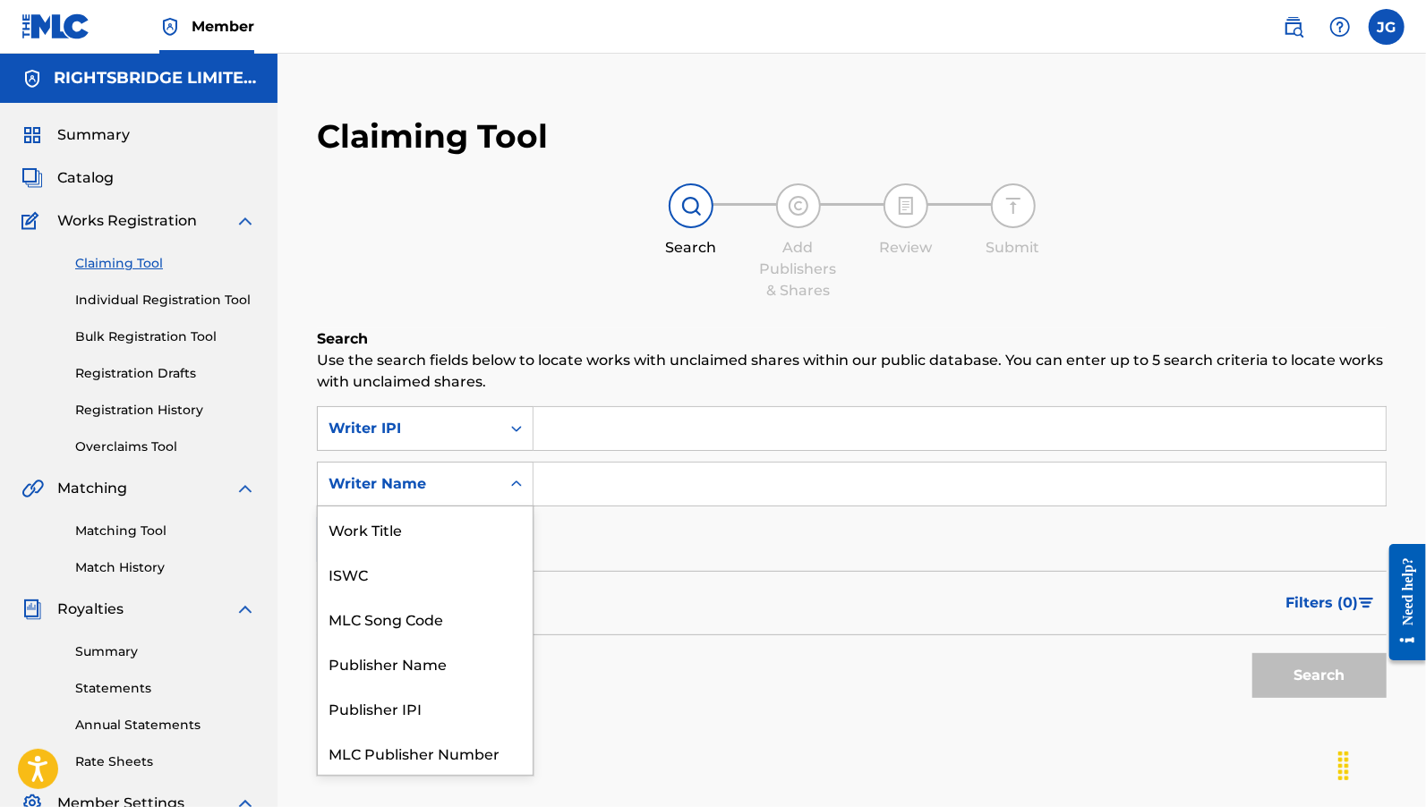
click at [456, 488] on div "Writer Name" at bounding box center [409, 484] width 161 height 21
click at [125, 219] on span "Works Registration" at bounding box center [127, 220] width 140 height 21
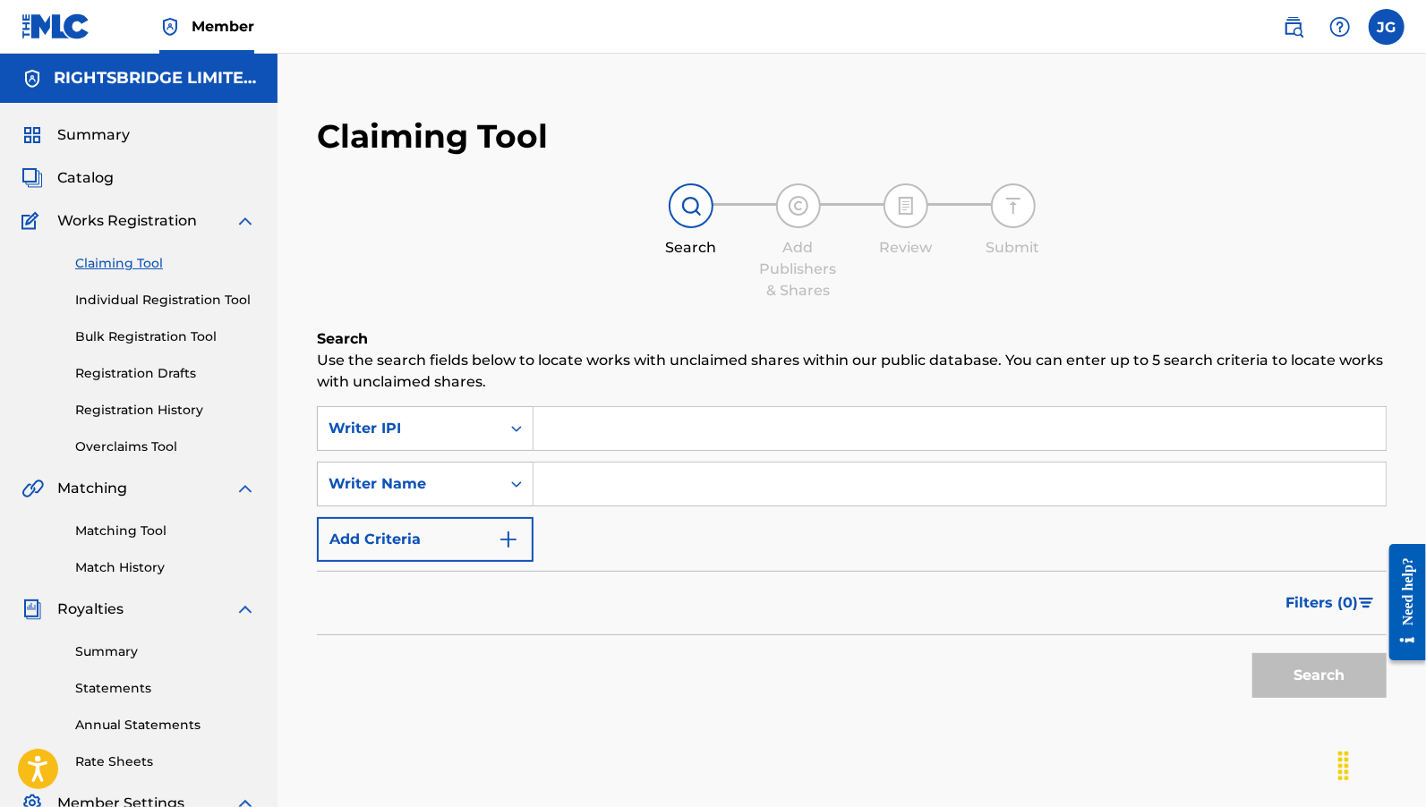
click at [237, 228] on img at bounding box center [245, 220] width 21 height 21
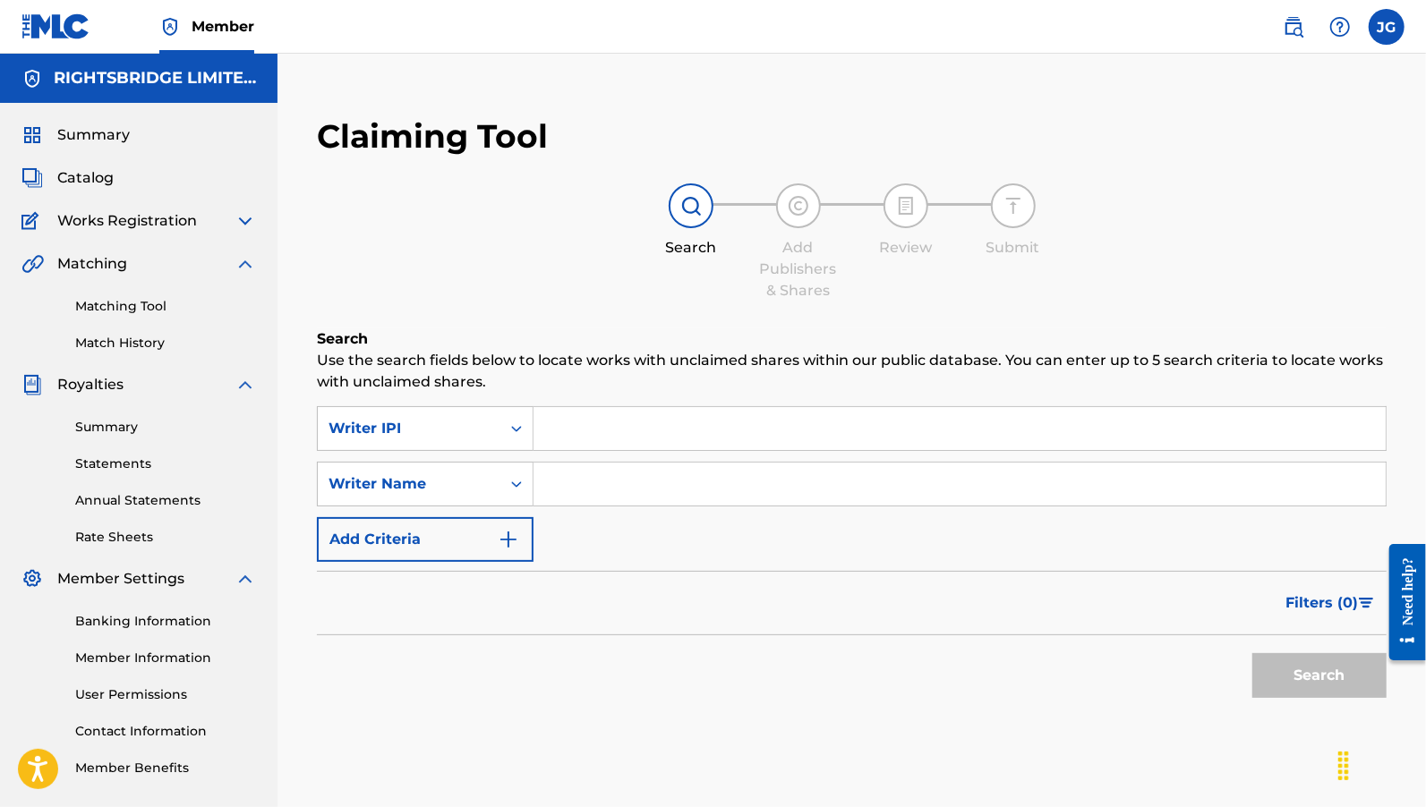
click at [253, 388] on img at bounding box center [245, 384] width 21 height 21
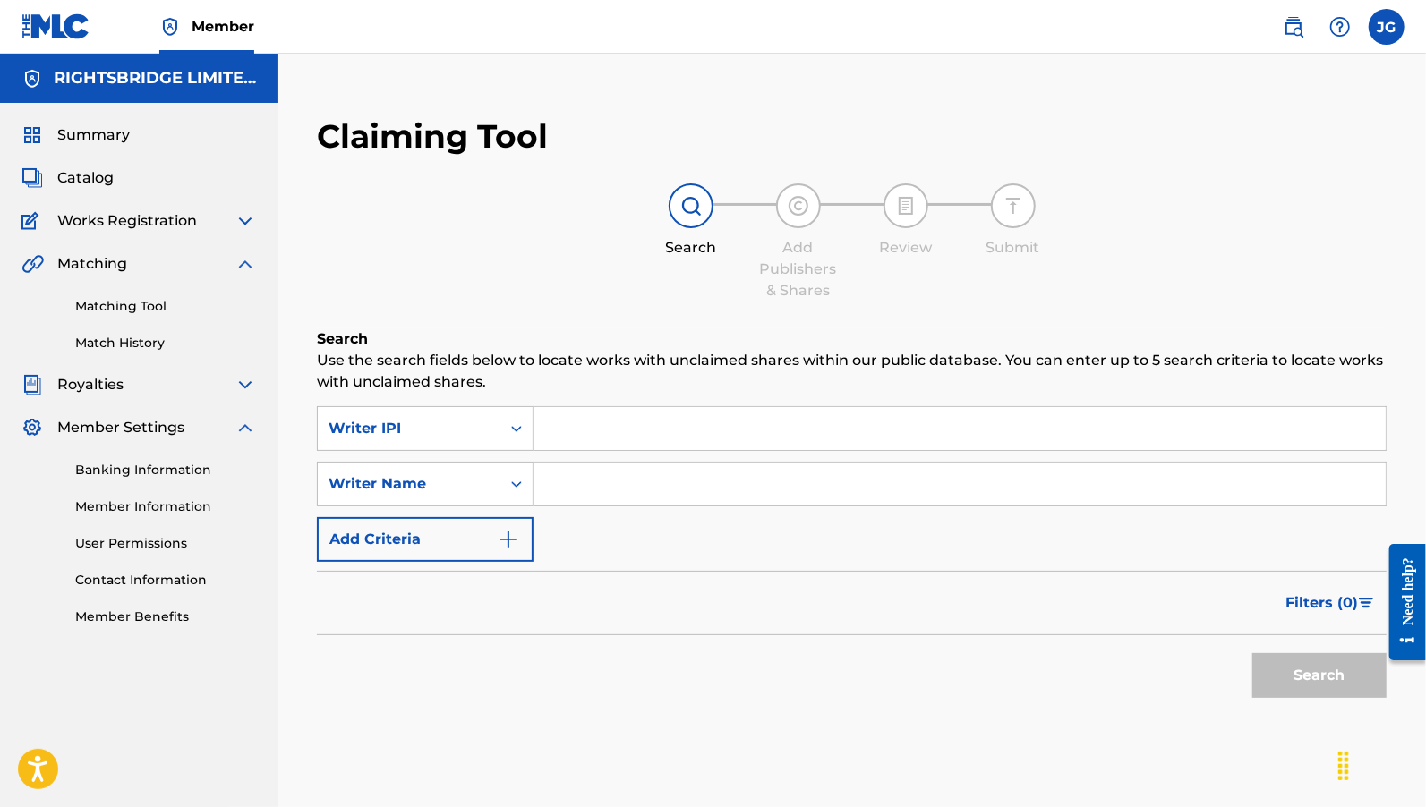
click at [128, 313] on link "Matching Tool" at bounding box center [165, 306] width 181 height 19
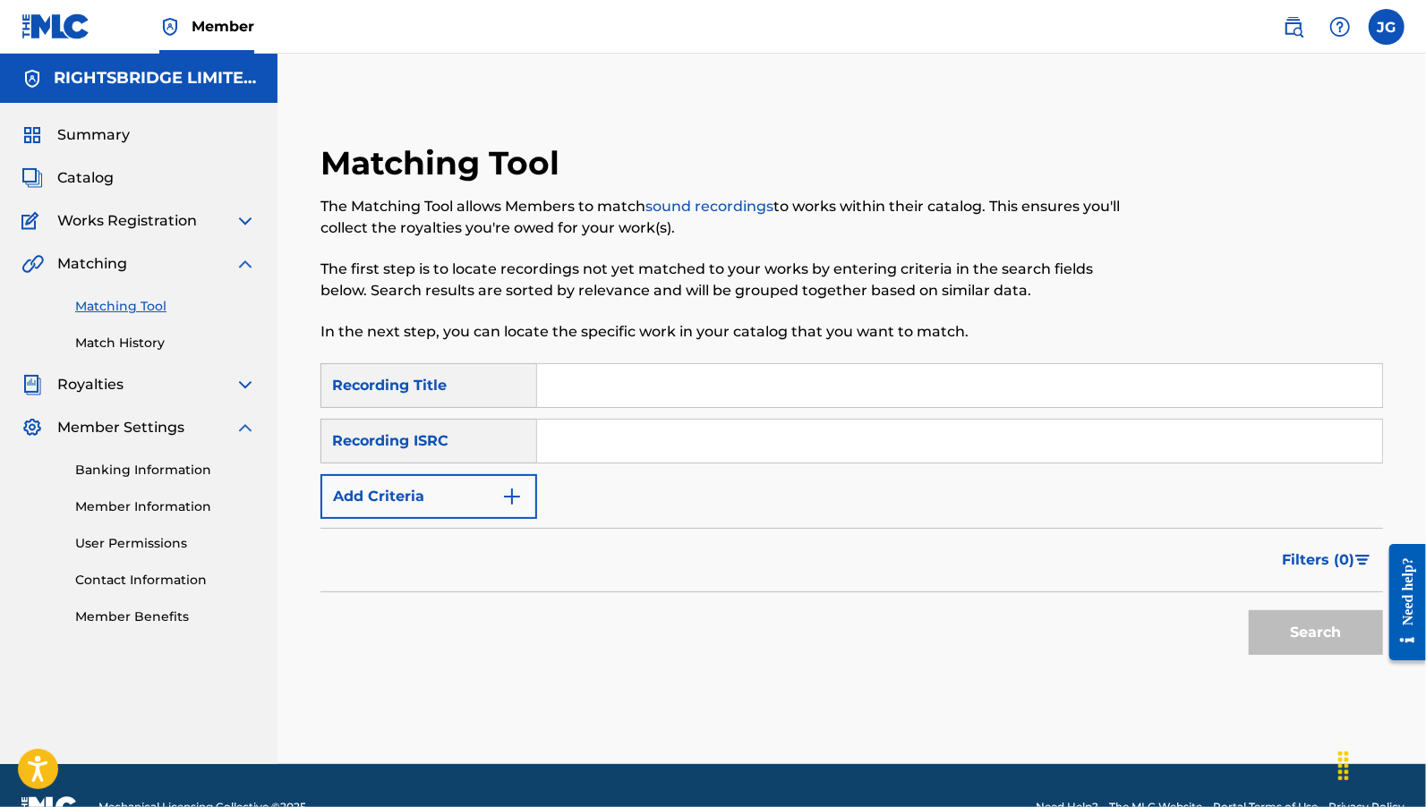
click at [467, 496] on button "Add Criteria" at bounding box center [428, 496] width 217 height 45
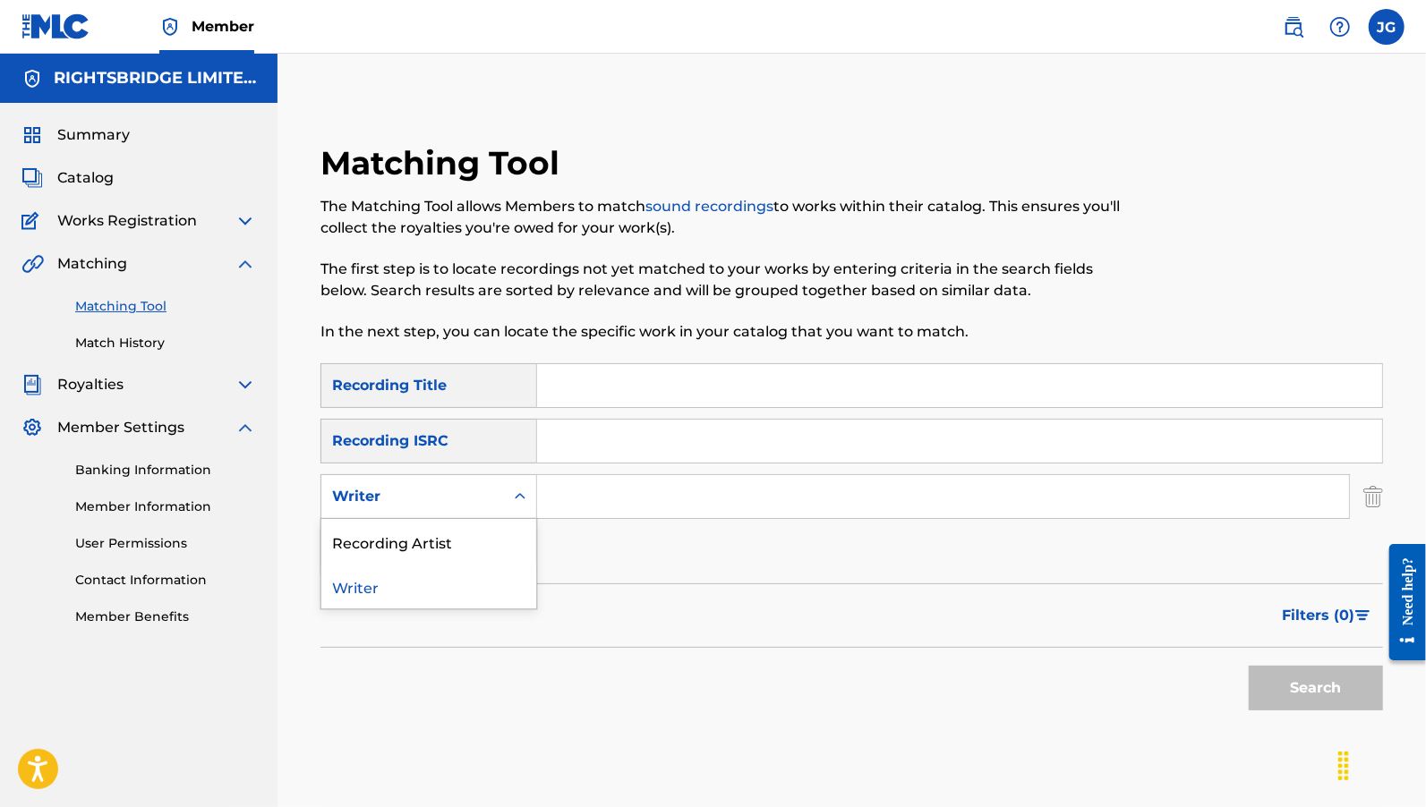
click at [467, 497] on div "Writer" at bounding box center [412, 496] width 161 height 21
click at [465, 554] on div "Recording Artist" at bounding box center [428, 541] width 215 height 45
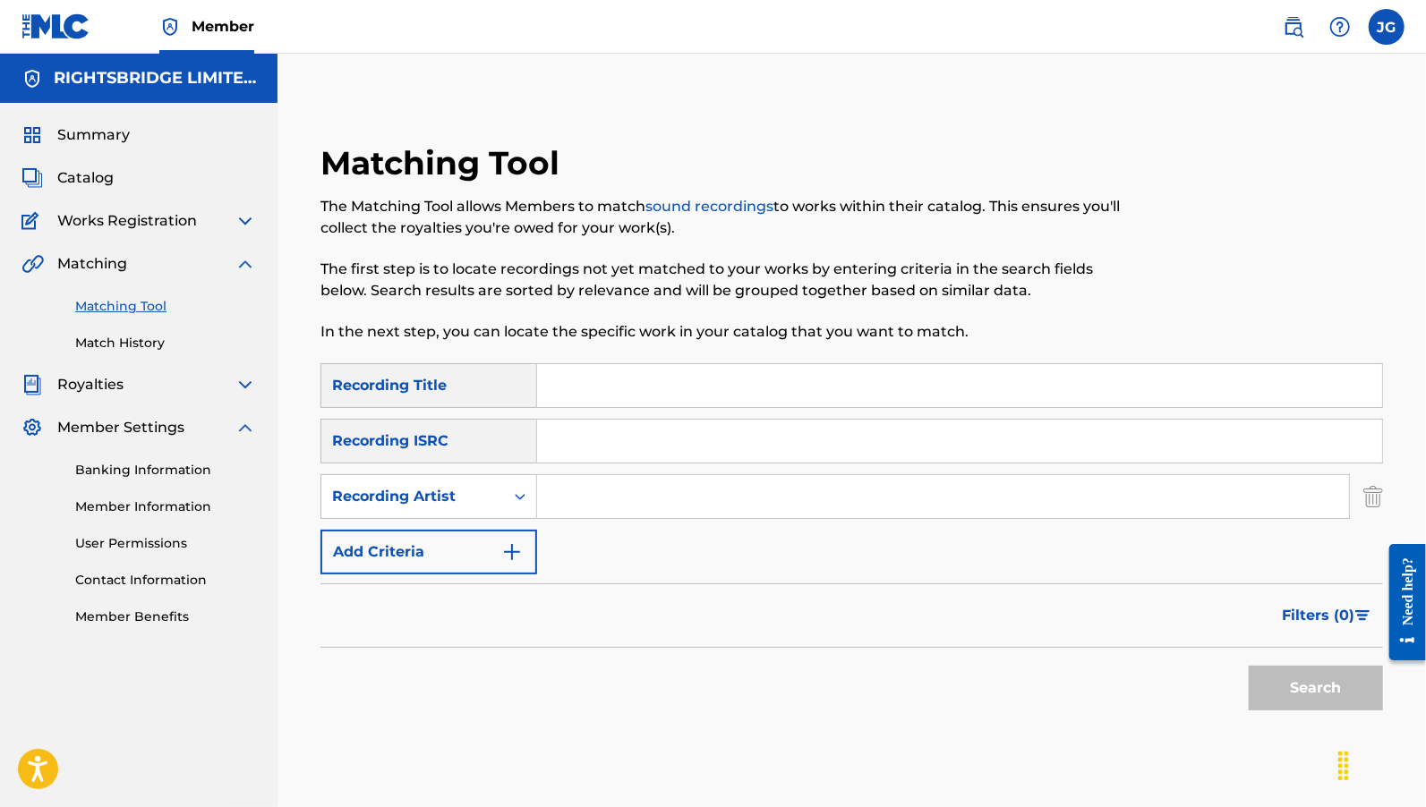
click at [593, 503] on input "Search Form" at bounding box center [943, 496] width 812 height 43
type input "[PERSON_NAME]"
click at [1249, 666] on button "Search" at bounding box center [1316, 688] width 134 height 45
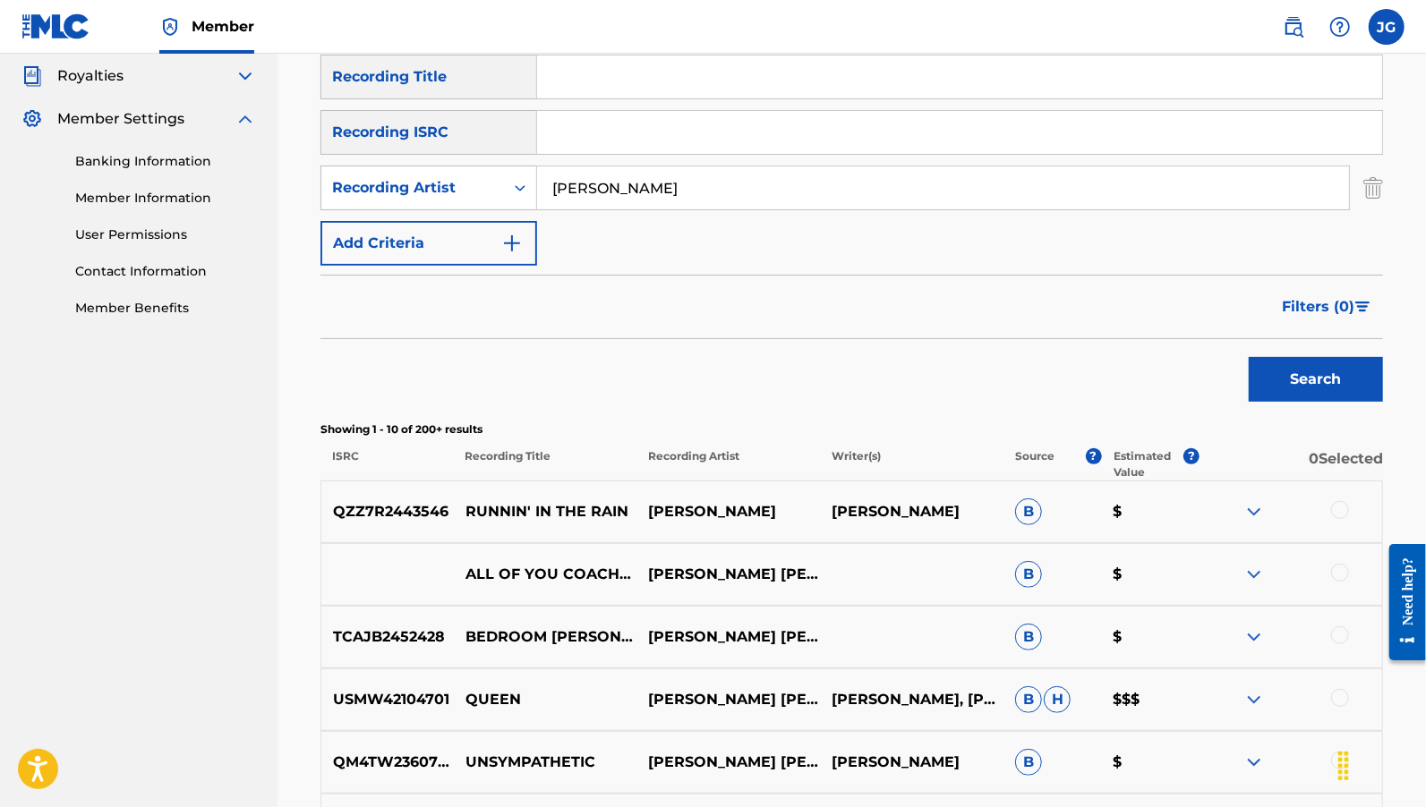
scroll to position [331, 0]
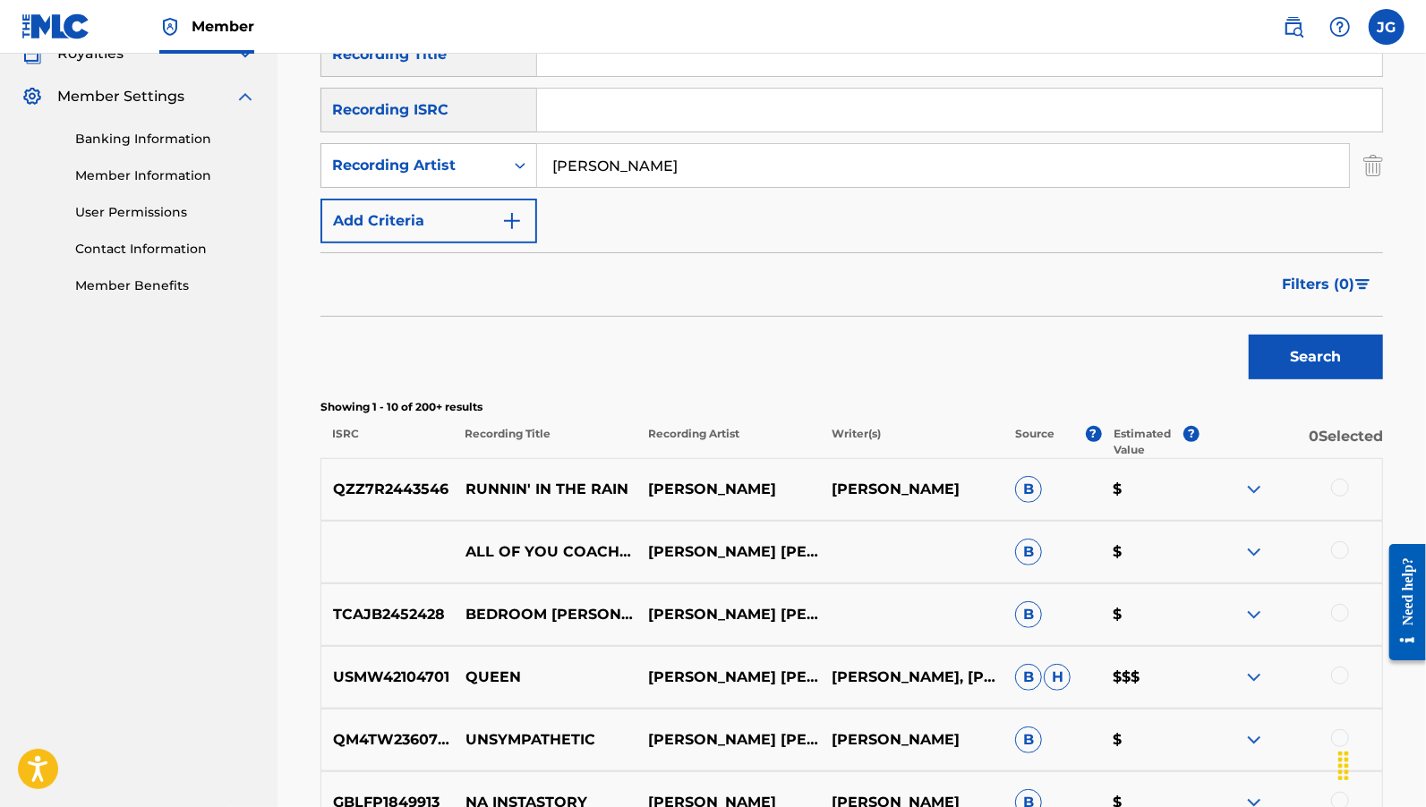
click at [1314, 482] on div at bounding box center [1290, 489] width 183 height 21
click at [1255, 482] on img at bounding box center [1253, 489] width 21 height 21
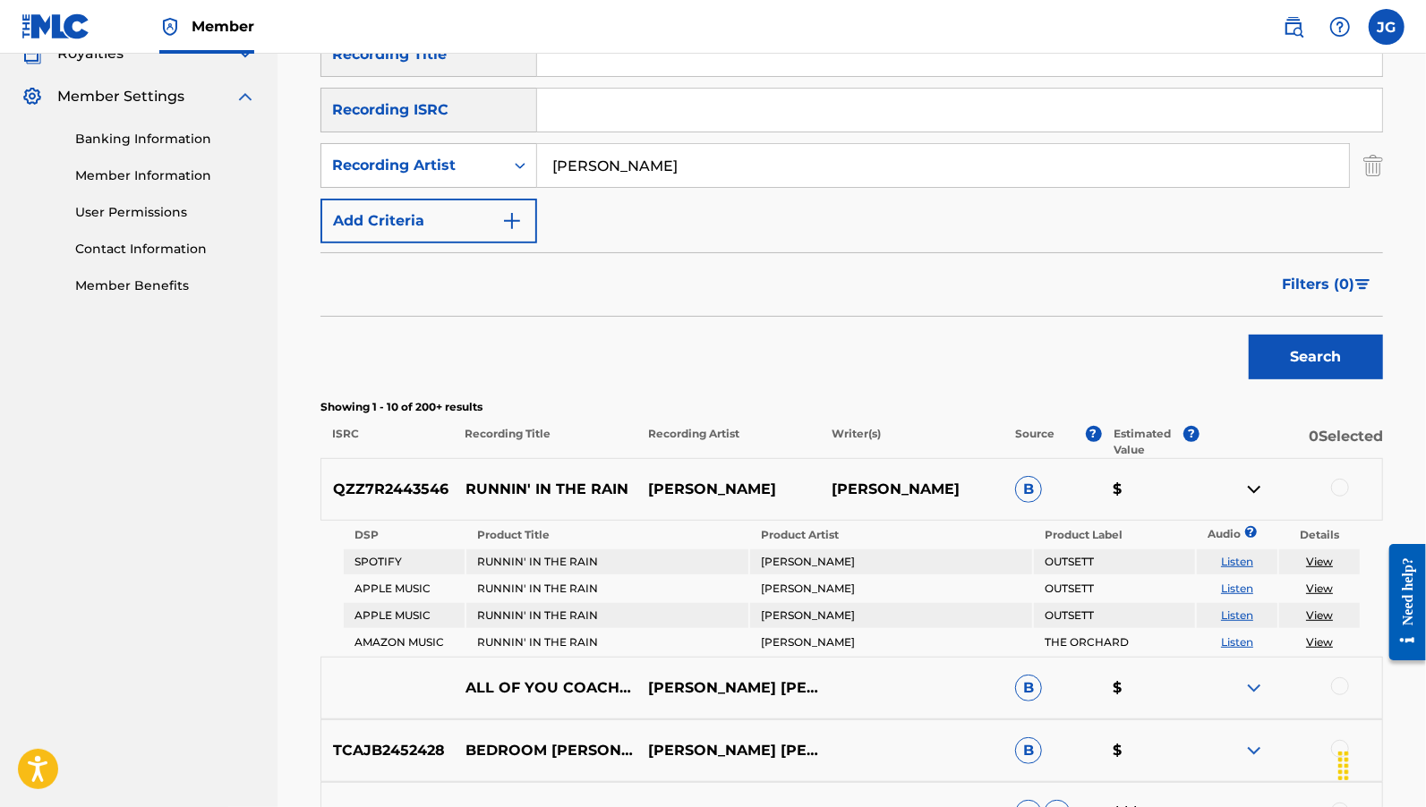
click at [1253, 484] on img at bounding box center [1253, 489] width 21 height 21
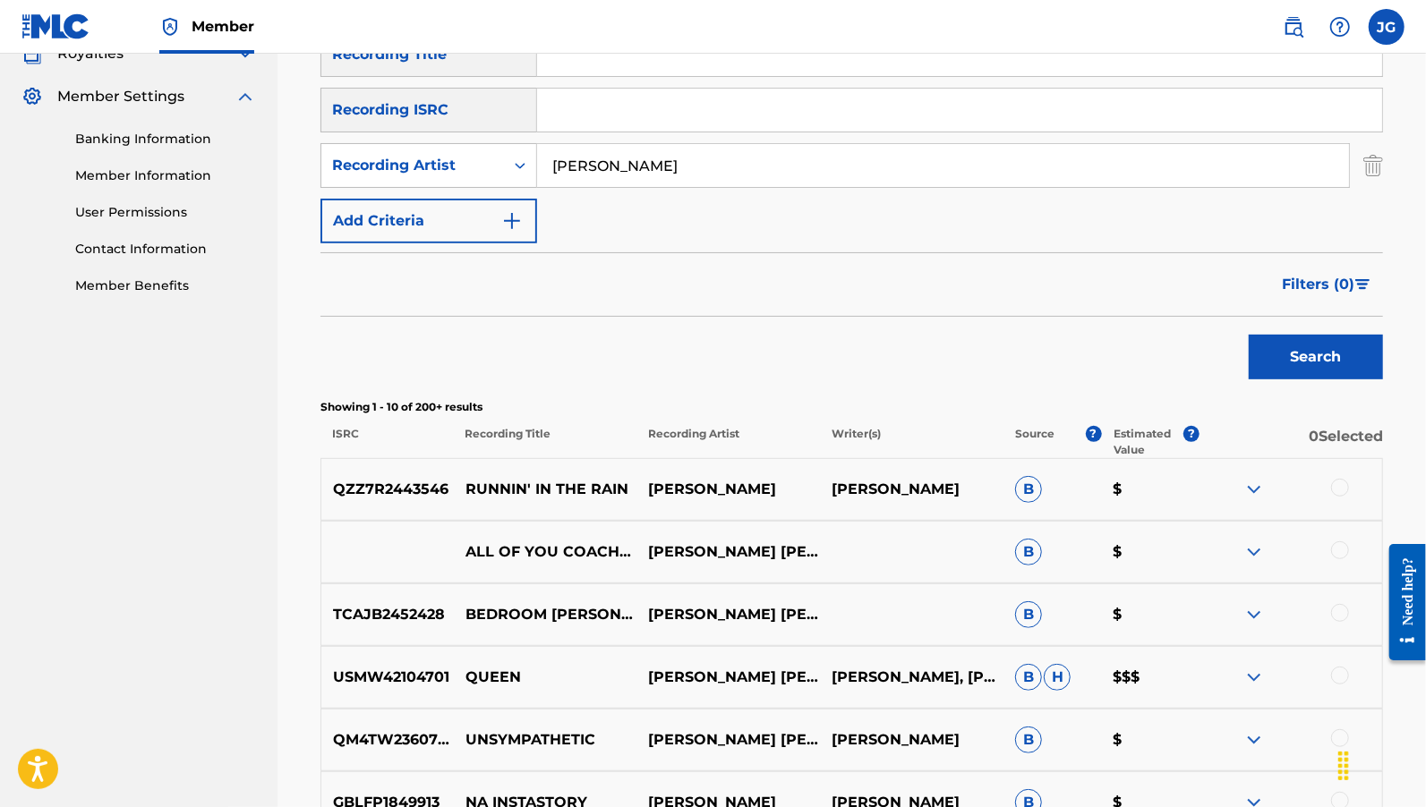
click at [1350, 484] on div at bounding box center [1290, 489] width 183 height 21
click at [1342, 484] on div at bounding box center [1340, 488] width 18 height 18
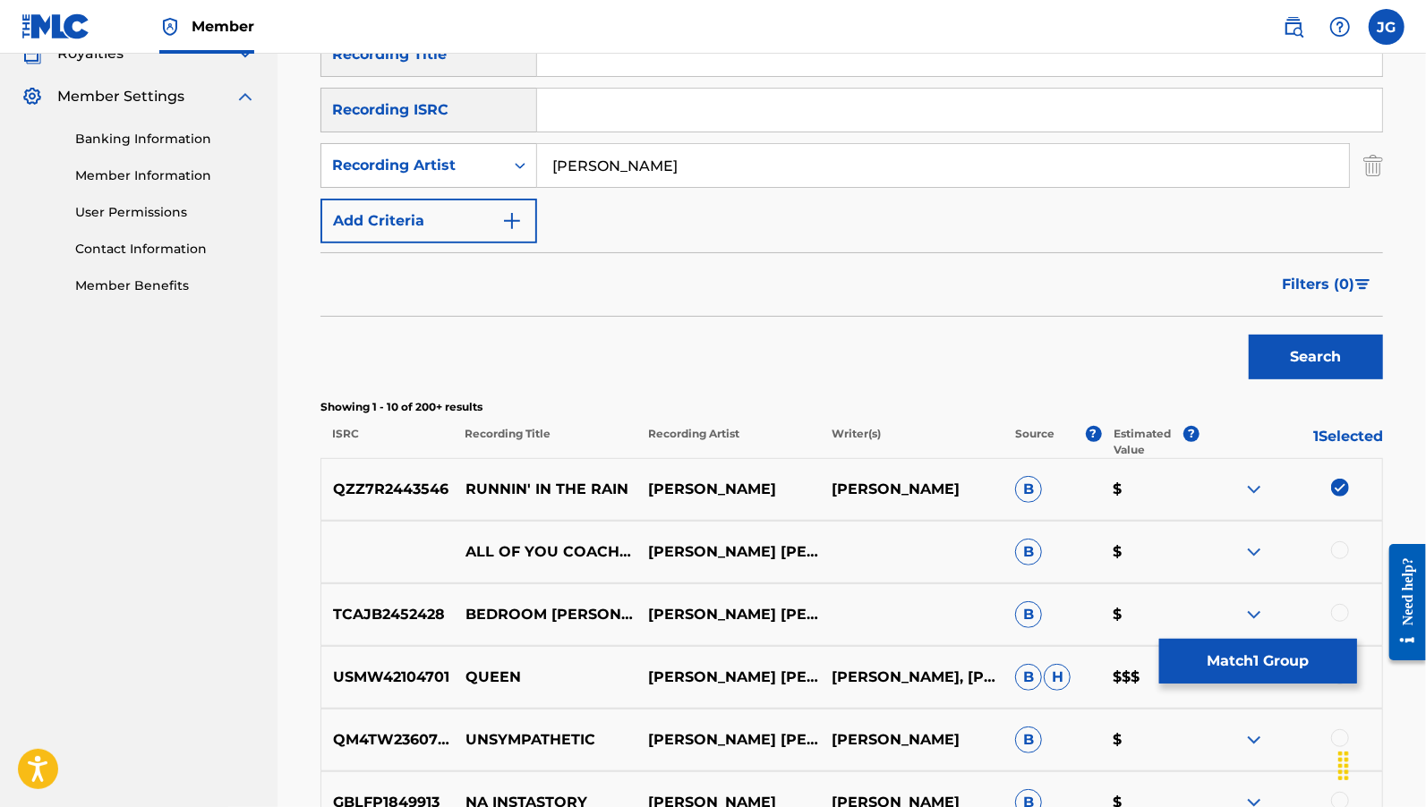
click at [1341, 484] on img at bounding box center [1340, 488] width 18 height 18
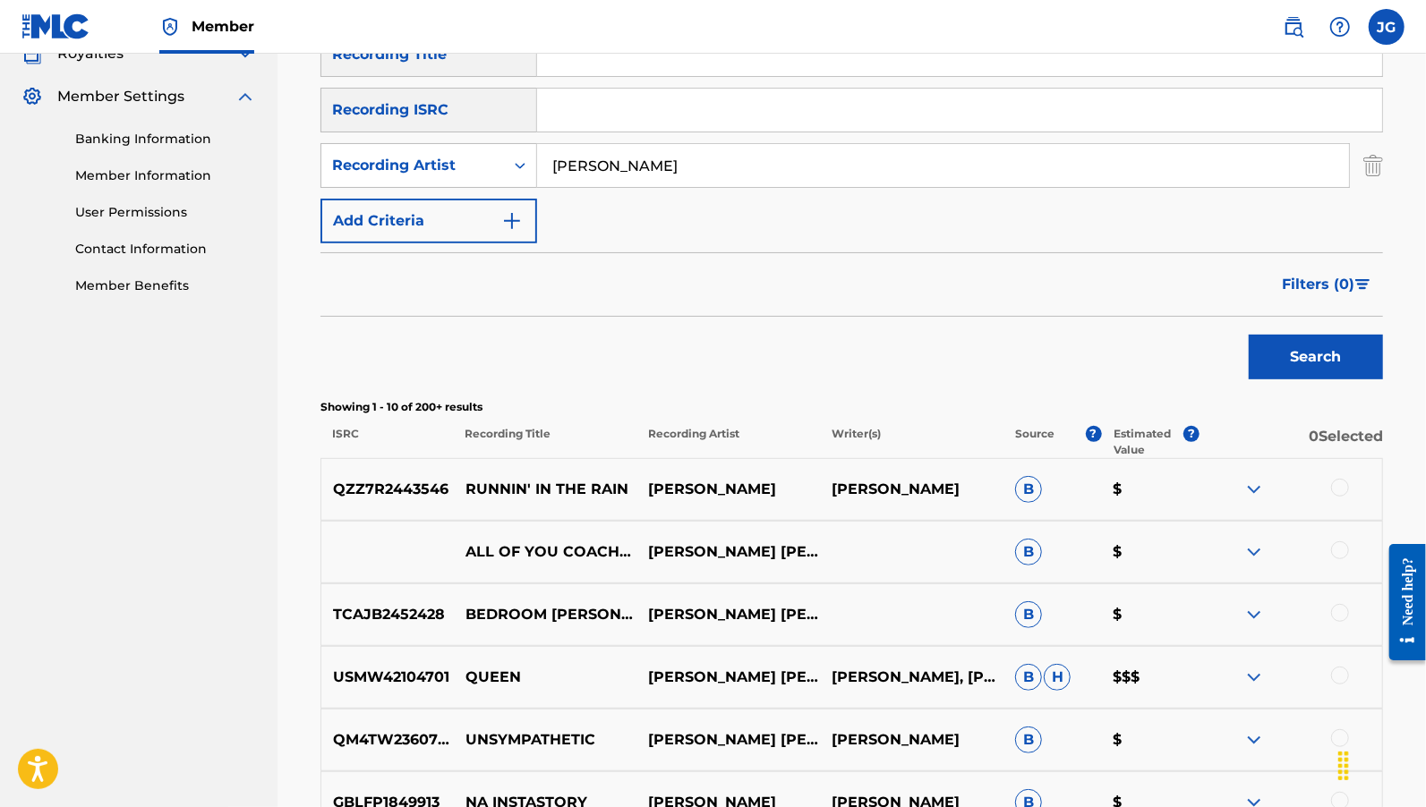
click at [1340, 484] on div at bounding box center [1340, 488] width 18 height 18
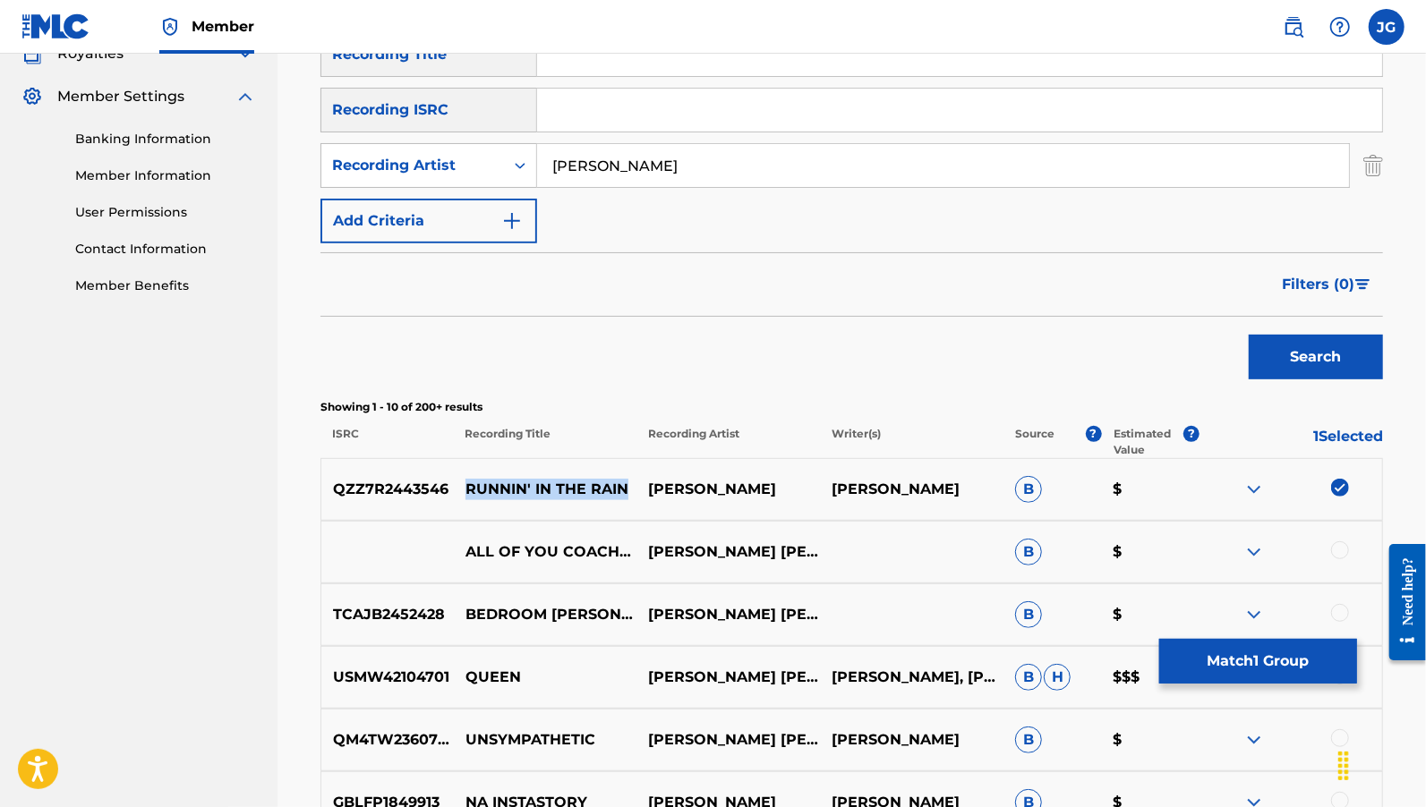
drag, startPoint x: 462, startPoint y: 491, endPoint x: 632, endPoint y: 487, distance: 170.1
click at [634, 487] on p "RUNNIN' IN THE RAIN" at bounding box center [544, 489] width 183 height 21
copy p "RUNNIN' IN THE RAIN"
click at [1220, 643] on button "Match 1 Group" at bounding box center [1258, 661] width 198 height 45
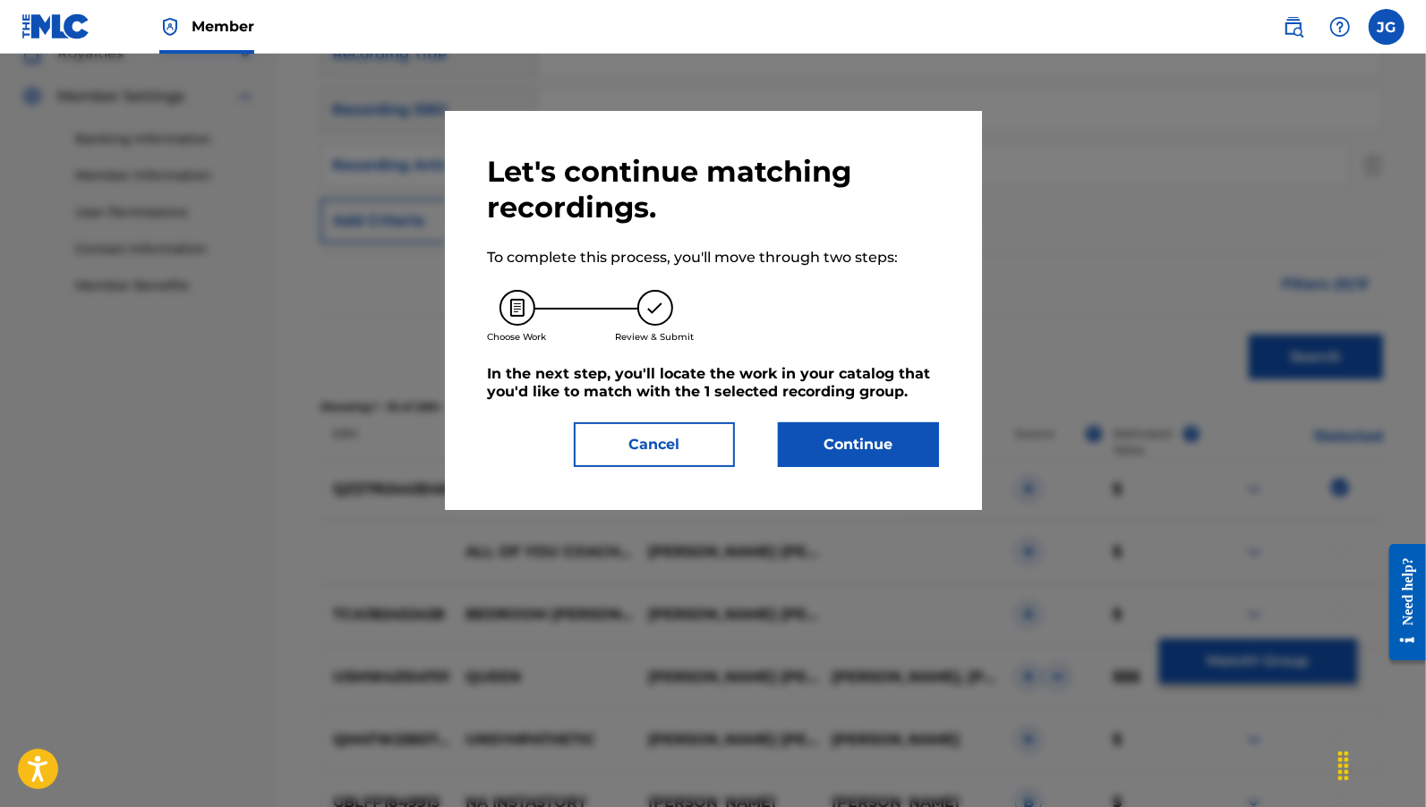
click at [830, 442] on button "Continue" at bounding box center [858, 444] width 161 height 45
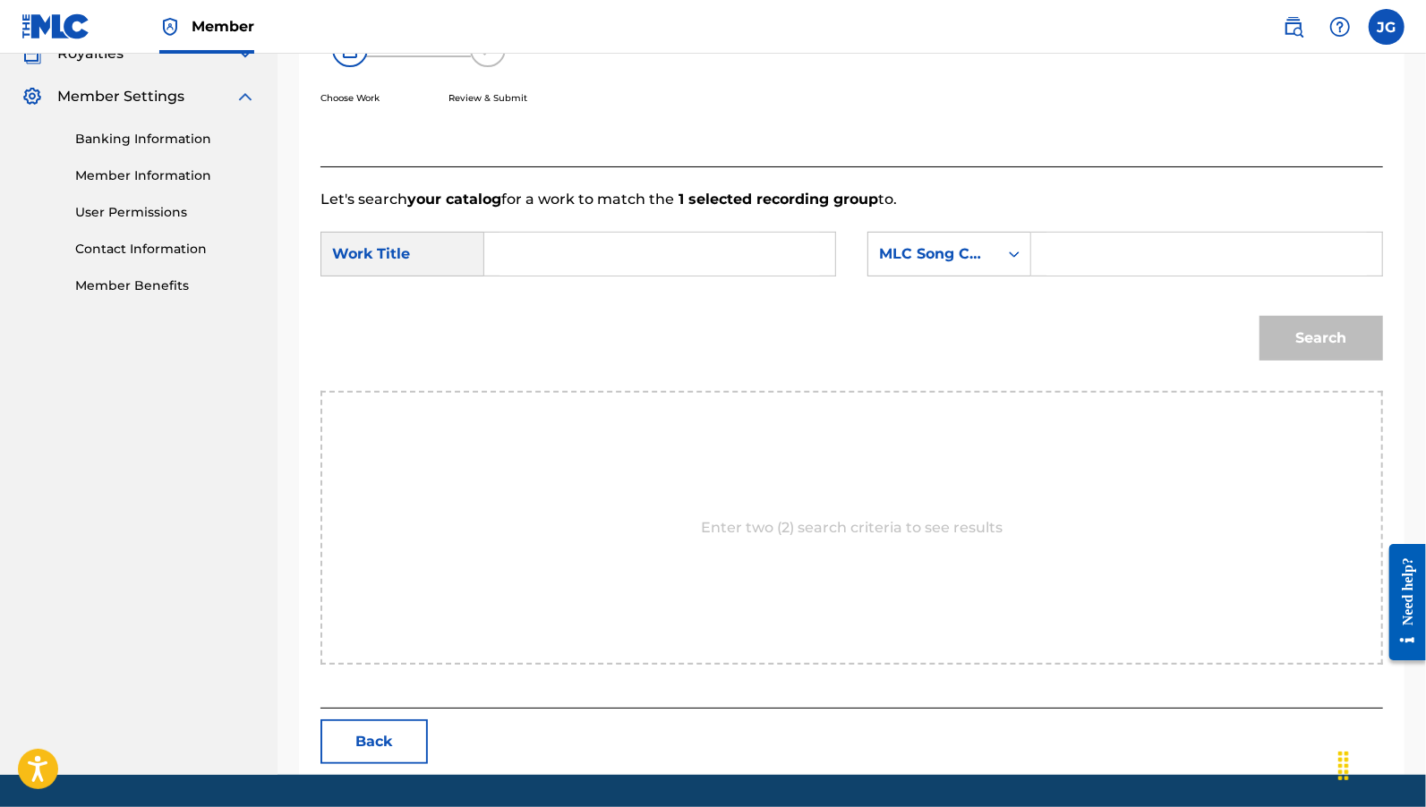
click at [583, 256] on input "Search Form" at bounding box center [659, 254] width 320 height 43
paste input "RUNNIN' IN THE RAIN"
type input "RUNNIN' IN THE RAIN"
click at [1083, 252] on input "Search Form" at bounding box center [1206, 254] width 320 height 43
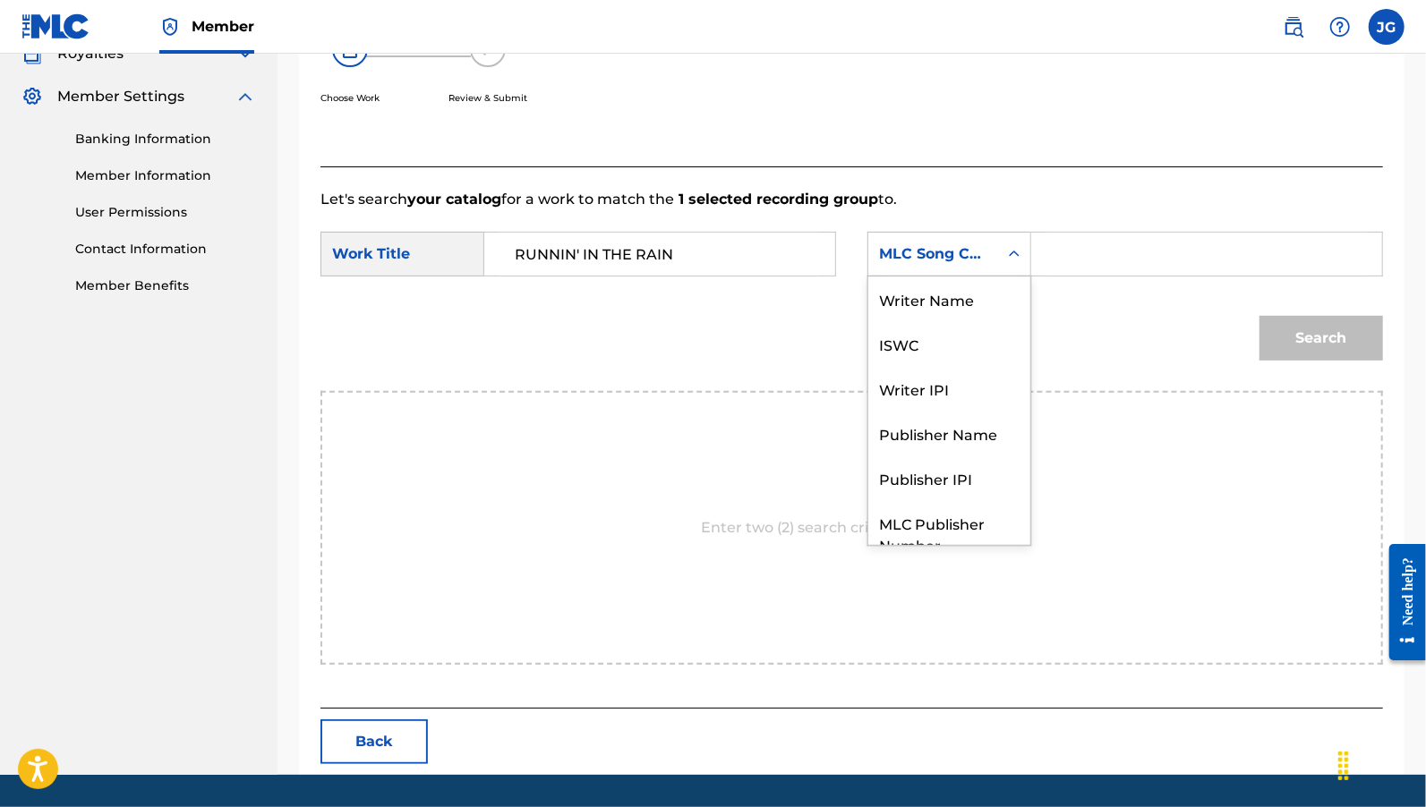
click at [997, 248] on div "MLC Song Code" at bounding box center [933, 254] width 130 height 34
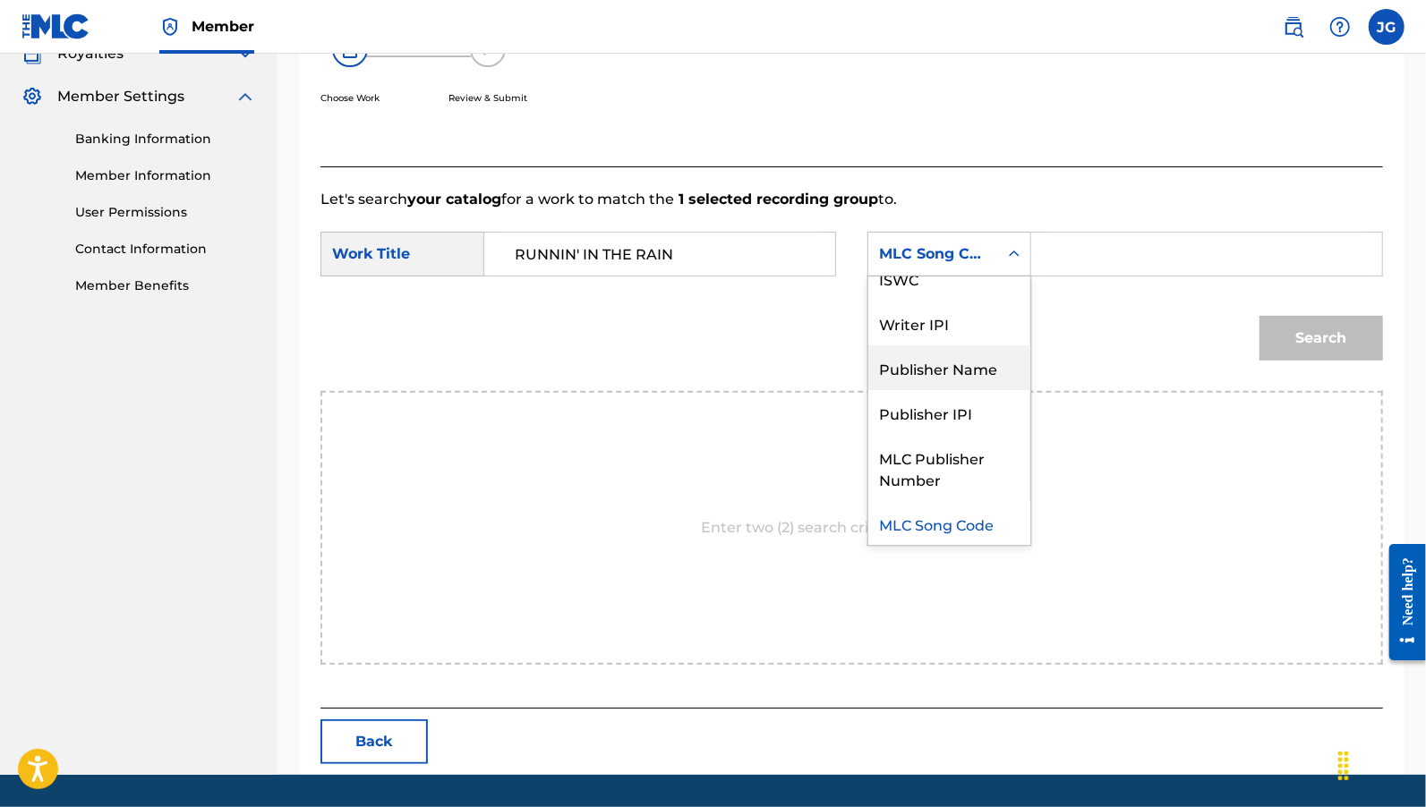
scroll to position [0, 0]
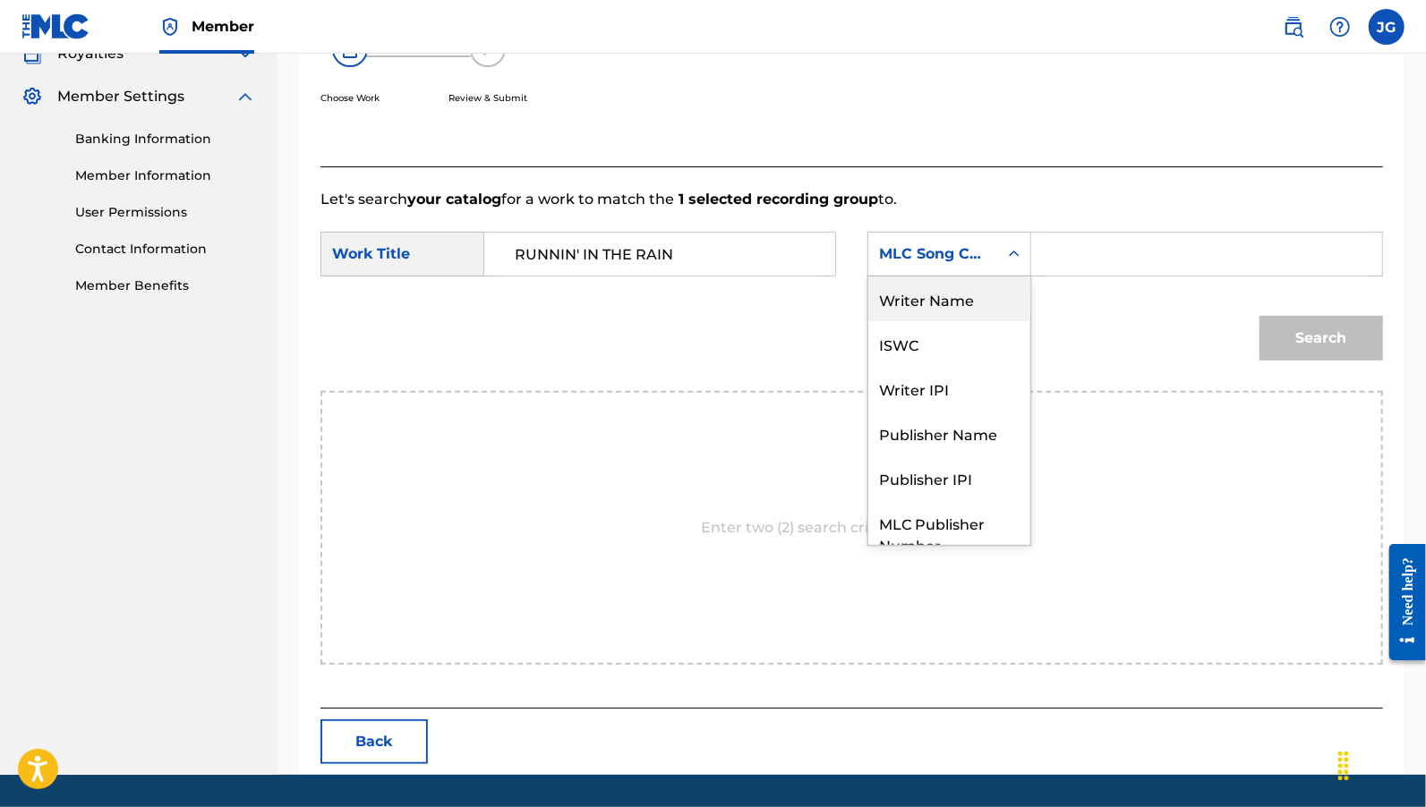
click at [959, 319] on div "Writer Name" at bounding box center [949, 299] width 162 height 45
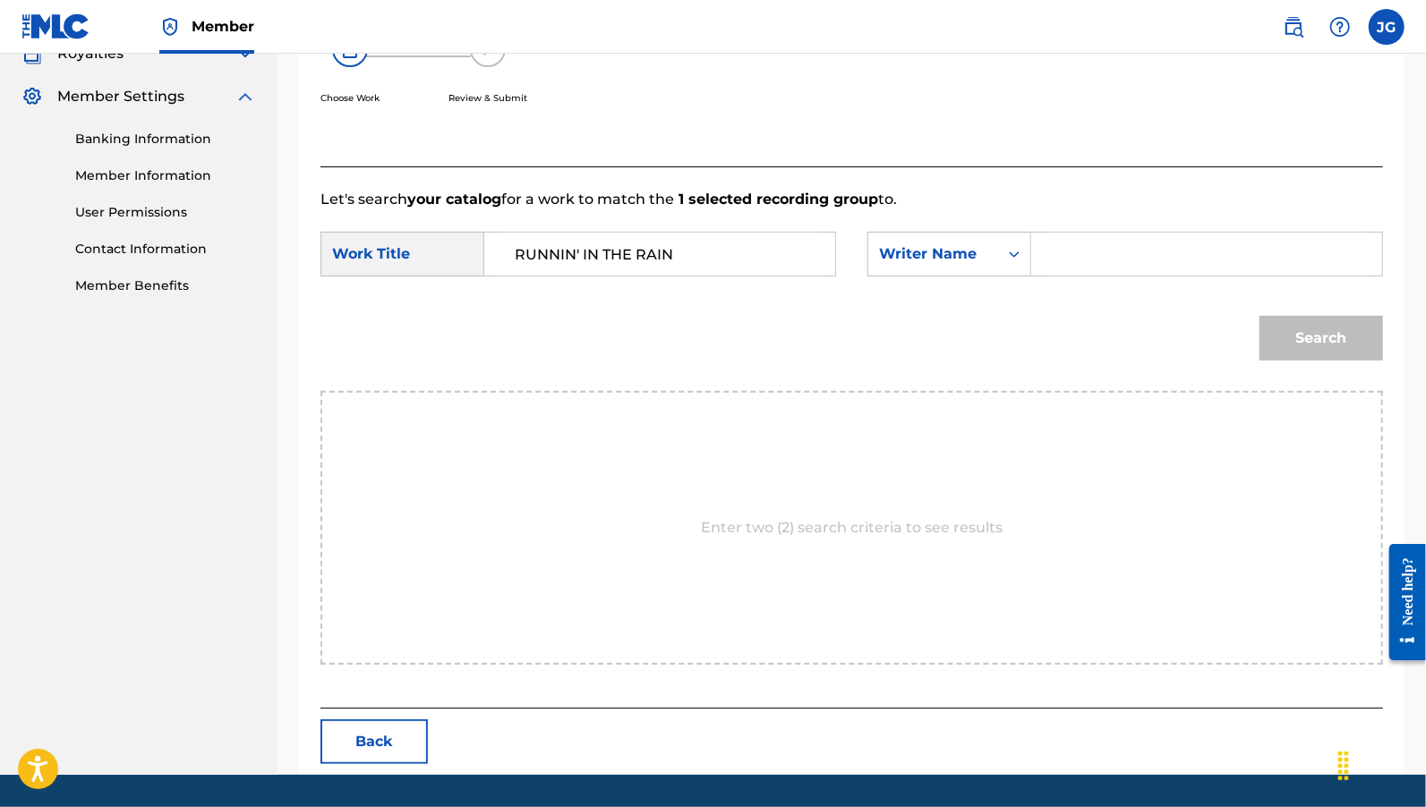
scroll to position [329, 0]
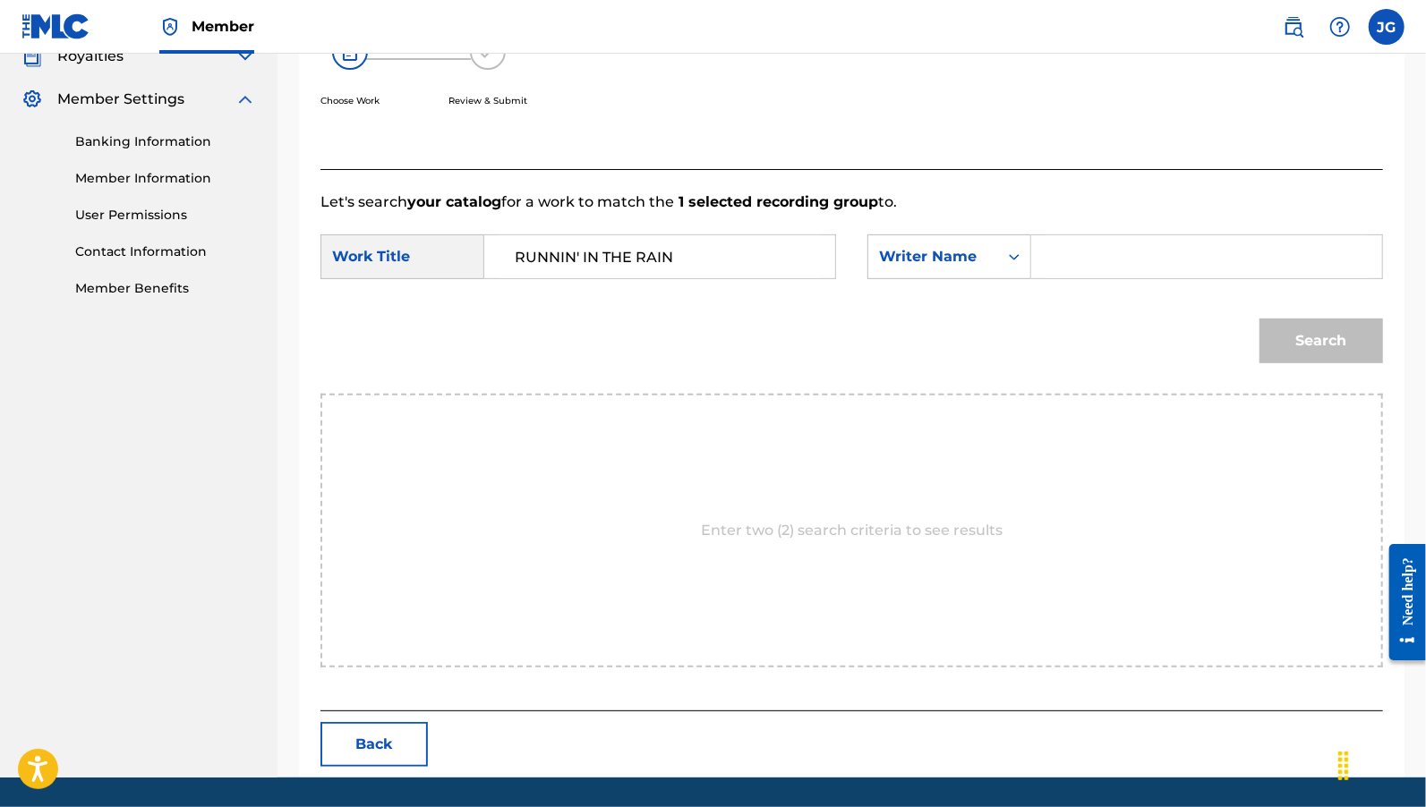
click at [1144, 251] on input "Search Form" at bounding box center [1206, 256] width 320 height 43
paste input "Cannavale"
type input "Cannavale"
click at [1353, 336] on button "Search" at bounding box center [1321, 341] width 124 height 45
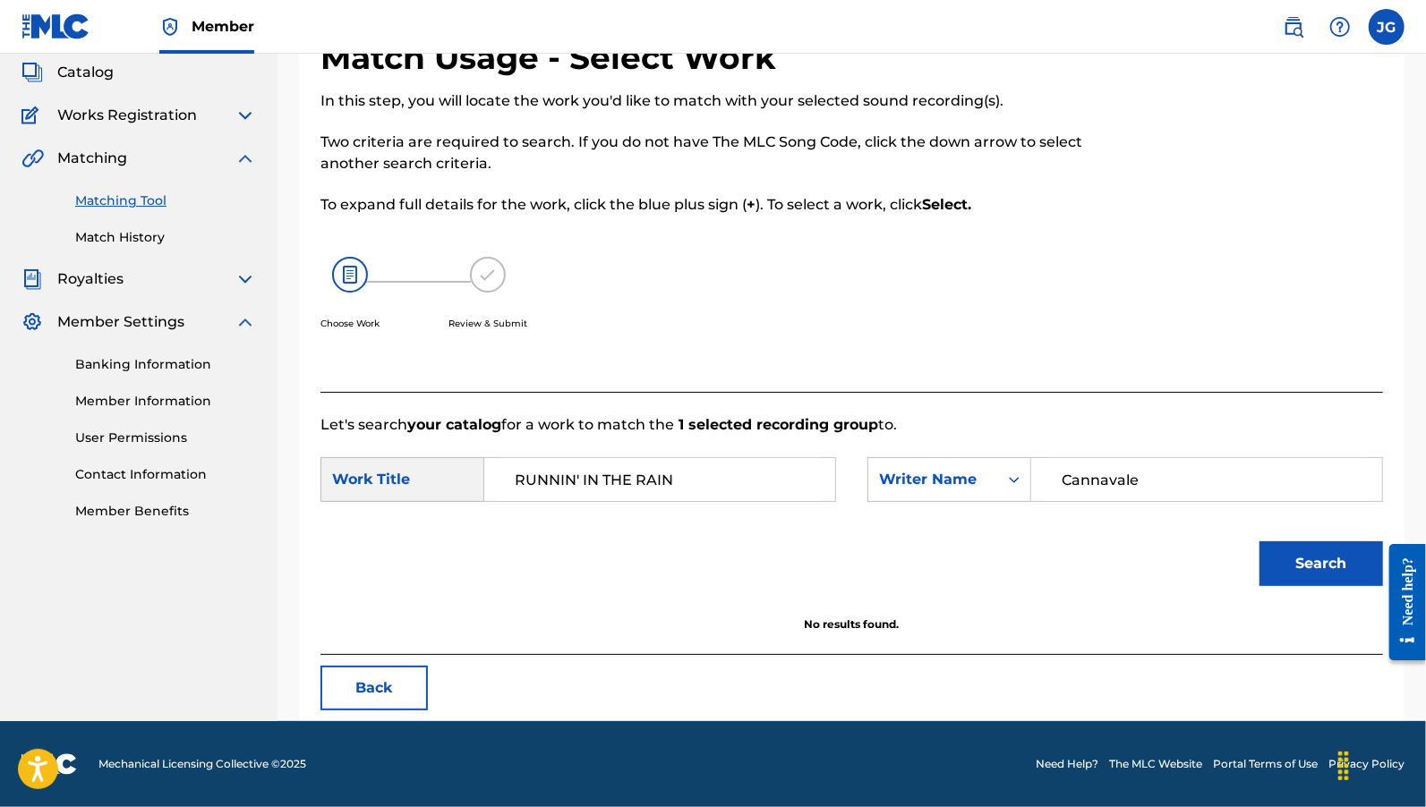
scroll to position [104, 0]
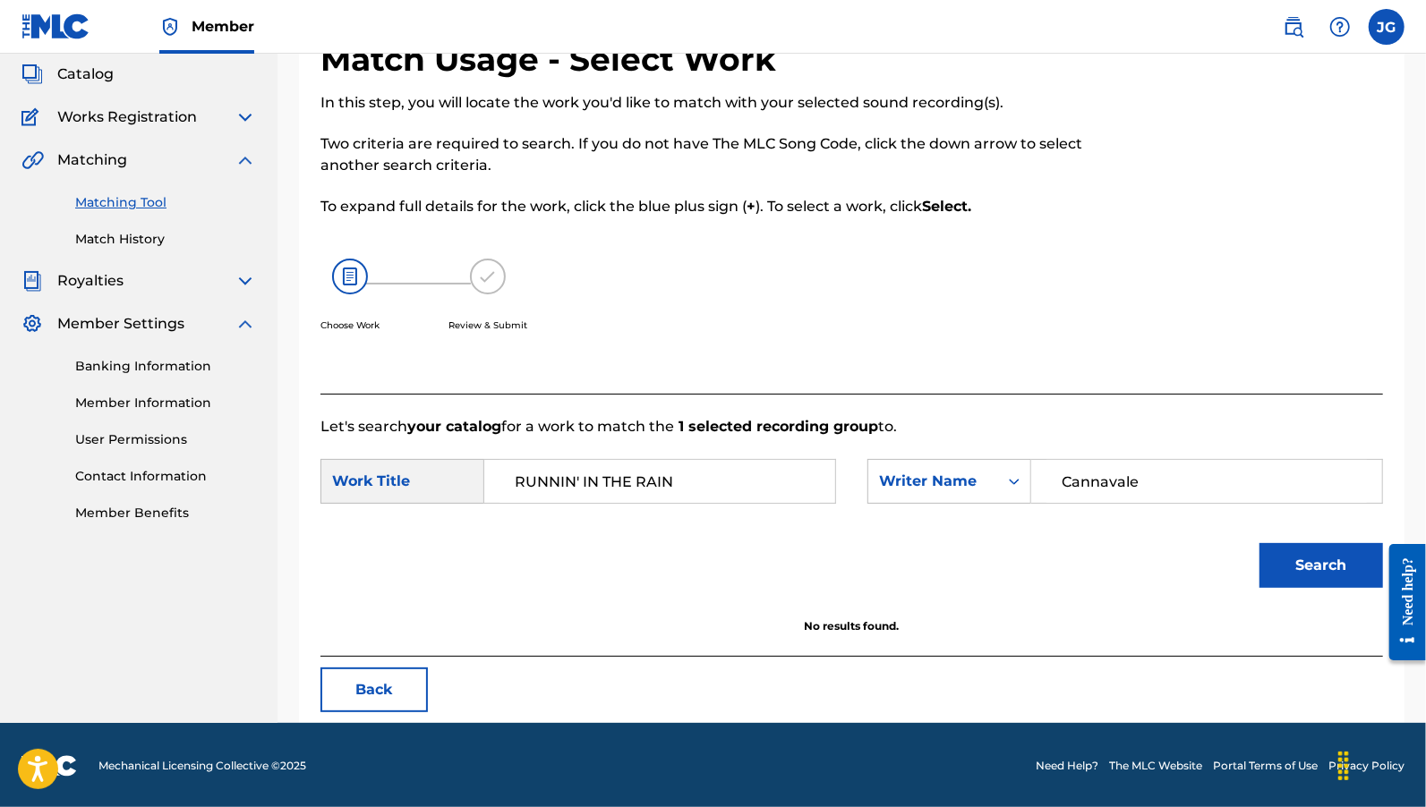
click at [781, 328] on div "Choose Work Review & Submit" at bounding box center [729, 305] width 818 height 136
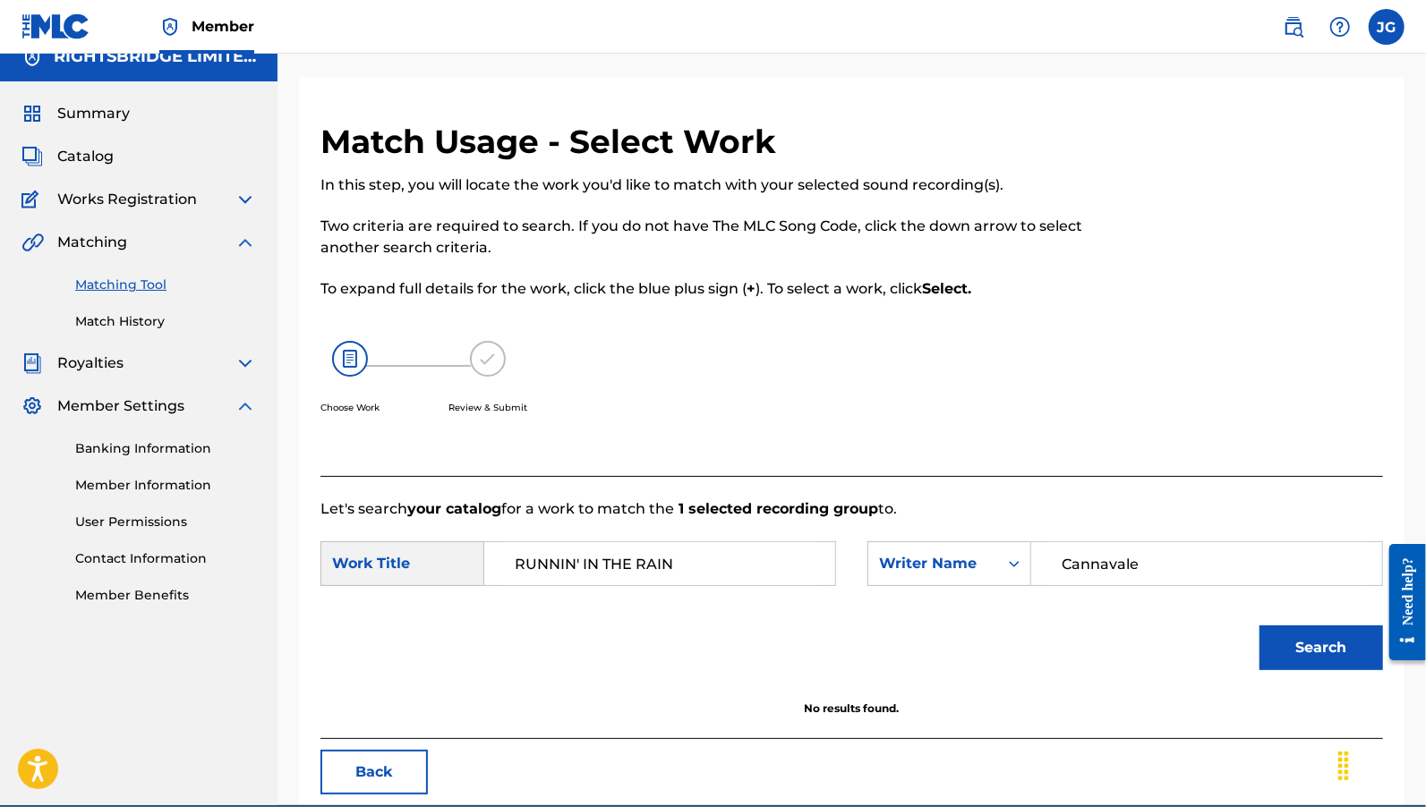
scroll to position [0, 0]
